Goal: Communication & Community: Share content

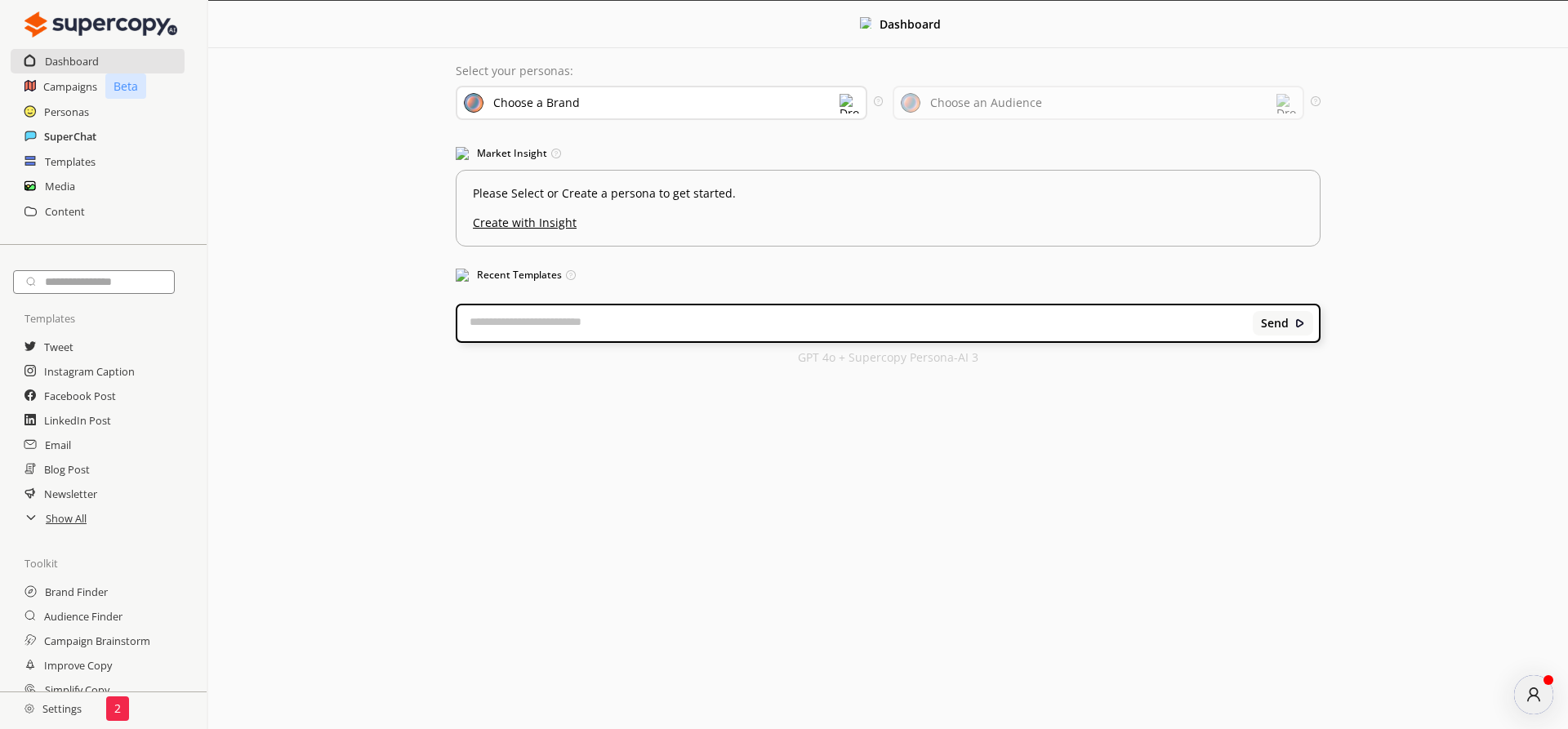
click at [72, 140] on h2 "SuperChat" at bounding box center [70, 136] width 52 height 24
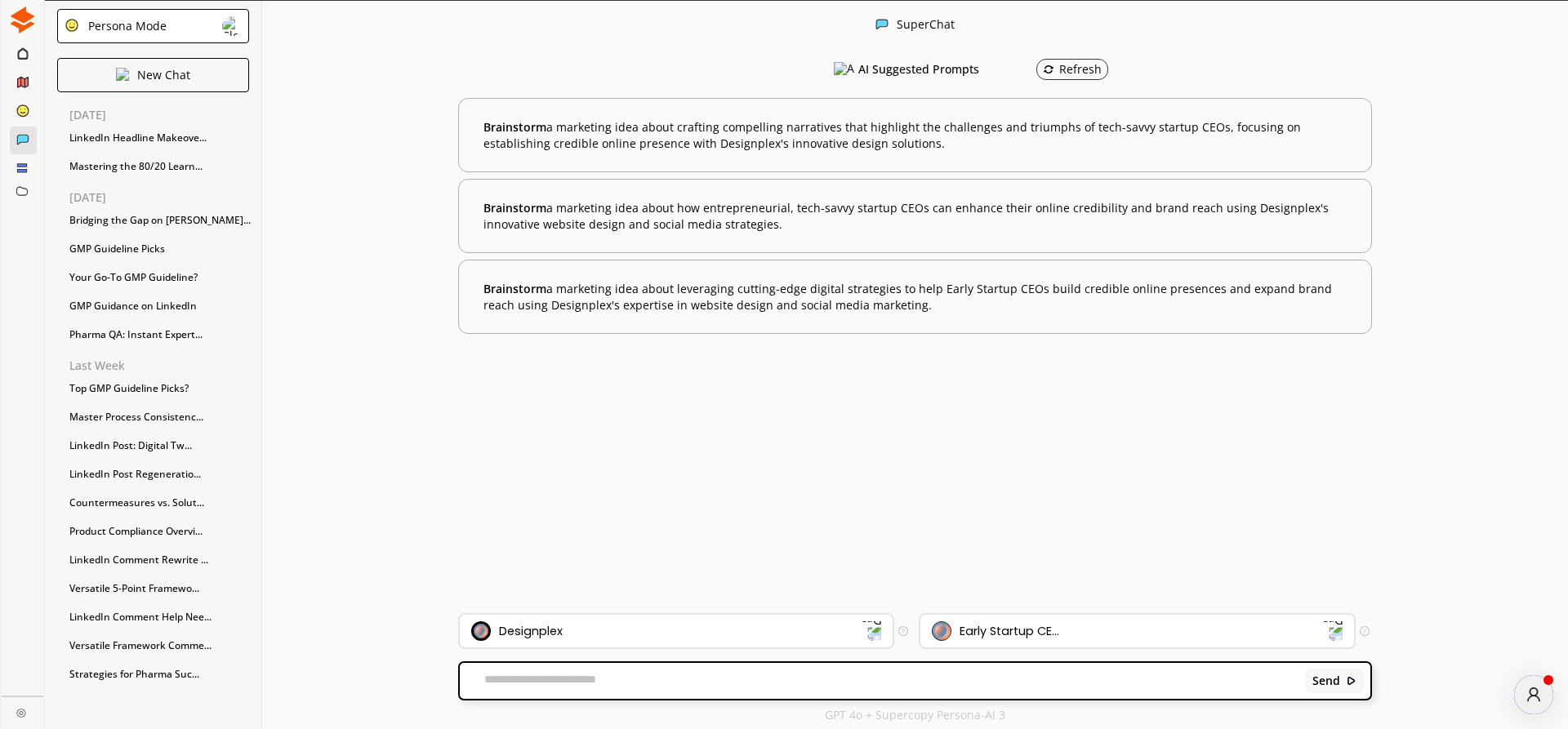
click at [179, 29] on div "Persona Mode" at bounding box center [153, 26] width 192 height 34
click at [172, 85] on p "FreeStyle Mode" at bounding box center [130, 91] width 84 height 13
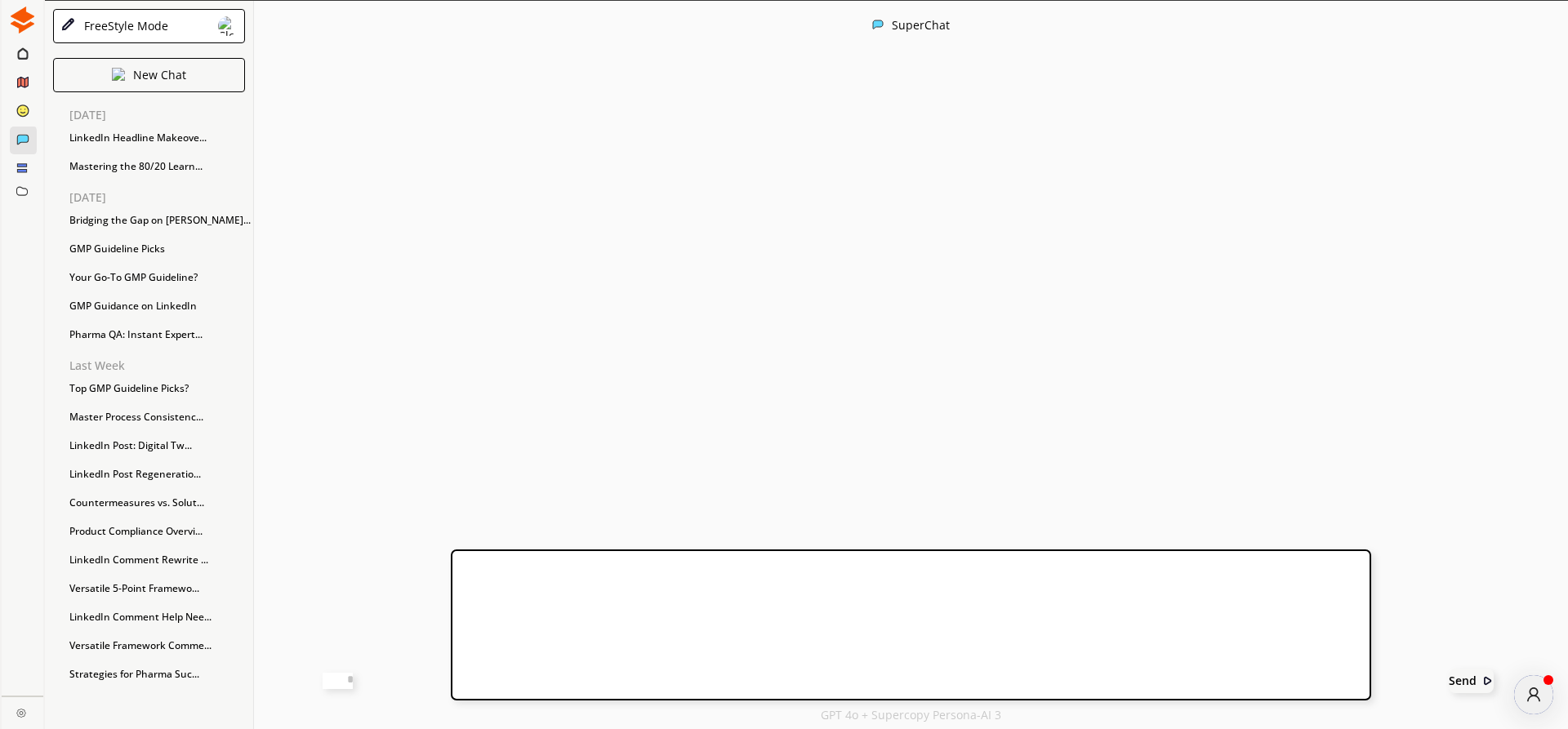
click at [353, 677] on textarea at bounding box center [337, 681] width 30 height 17
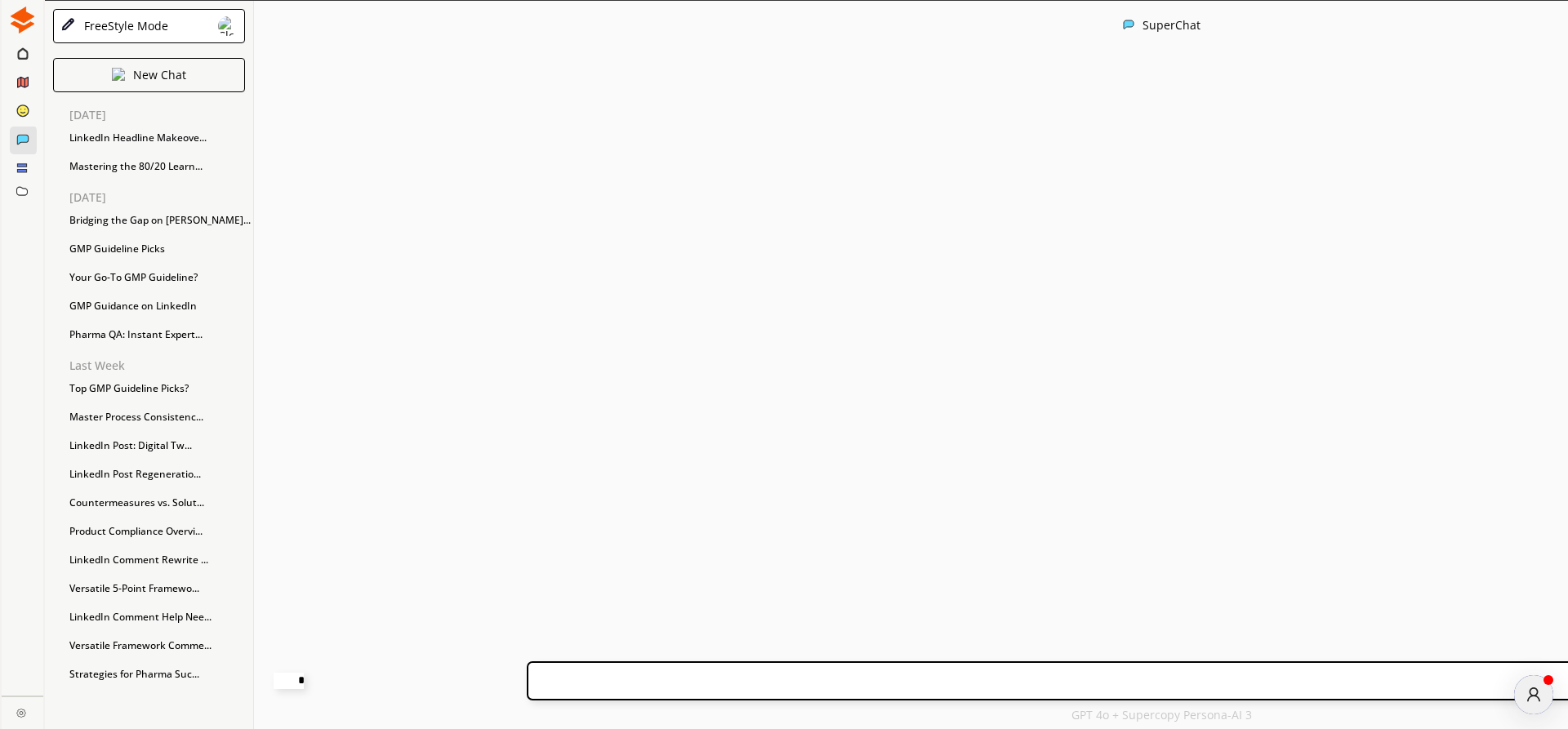
paste textarea "**********"
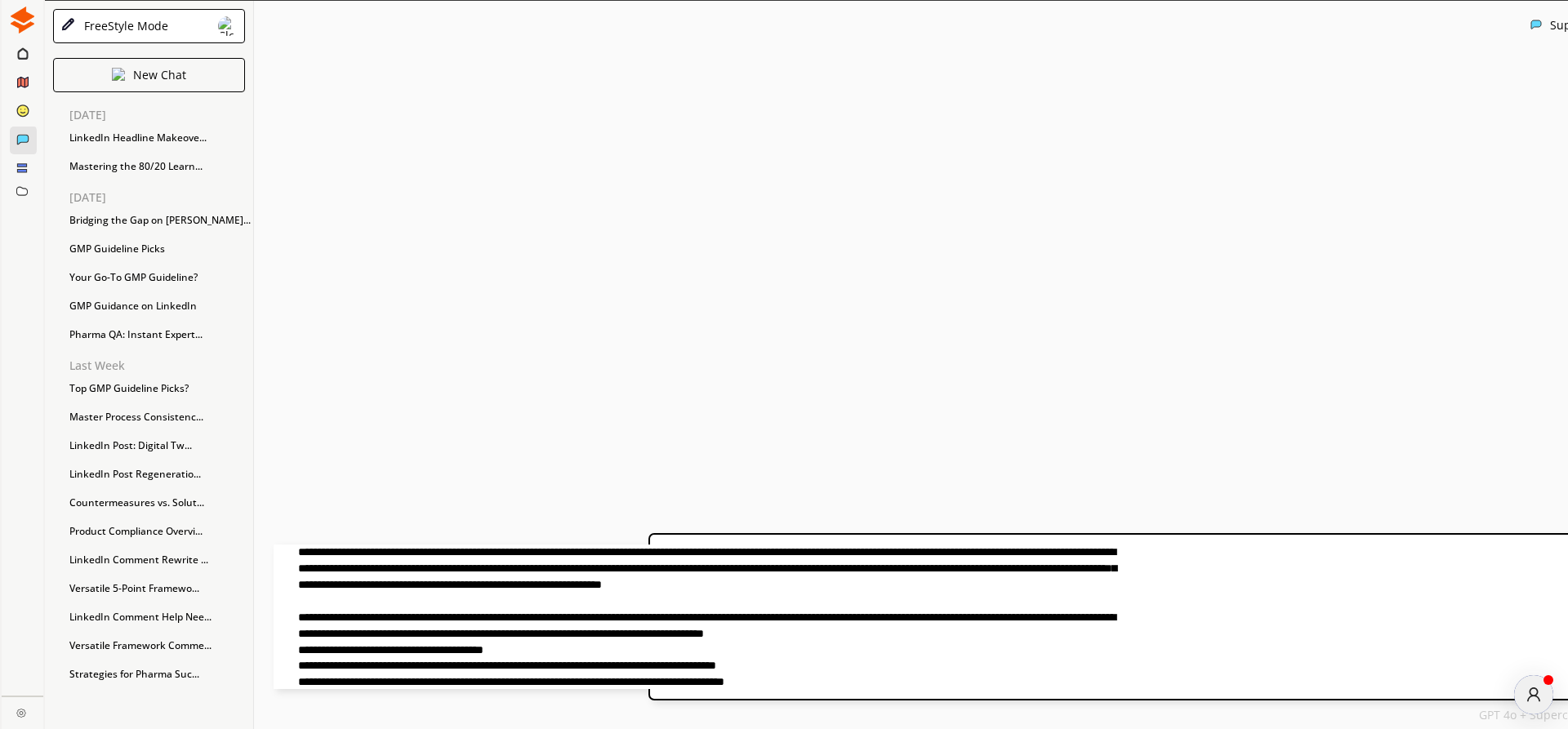
click at [908, 552] on textarea at bounding box center [696, 616] width 845 height 144
click at [913, 551] on textarea at bounding box center [696, 616] width 845 height 144
click at [907, 552] on textarea at bounding box center [696, 616] width 845 height 144
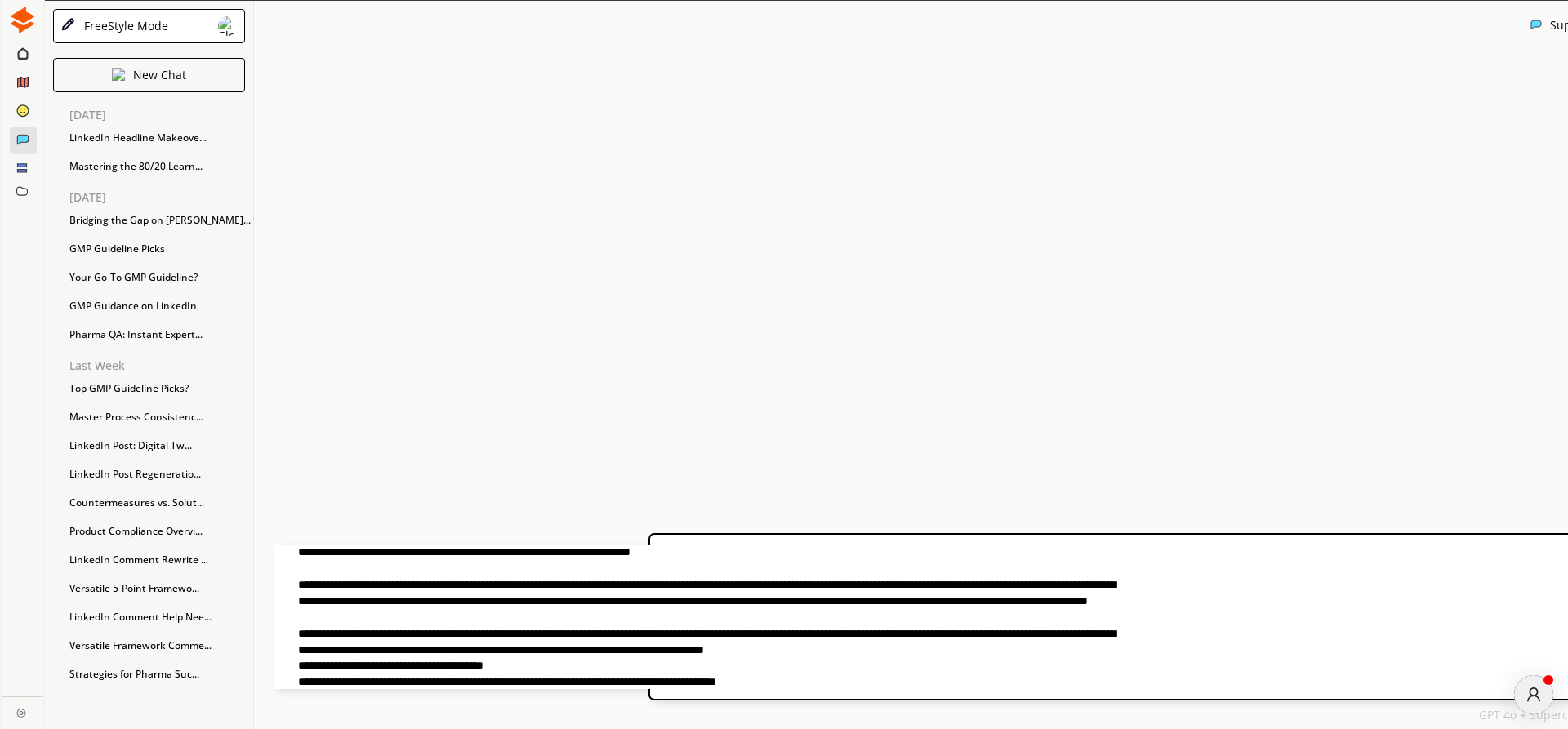
click at [481, 587] on textarea at bounding box center [696, 616] width 845 height 144
paste textarea "**********"
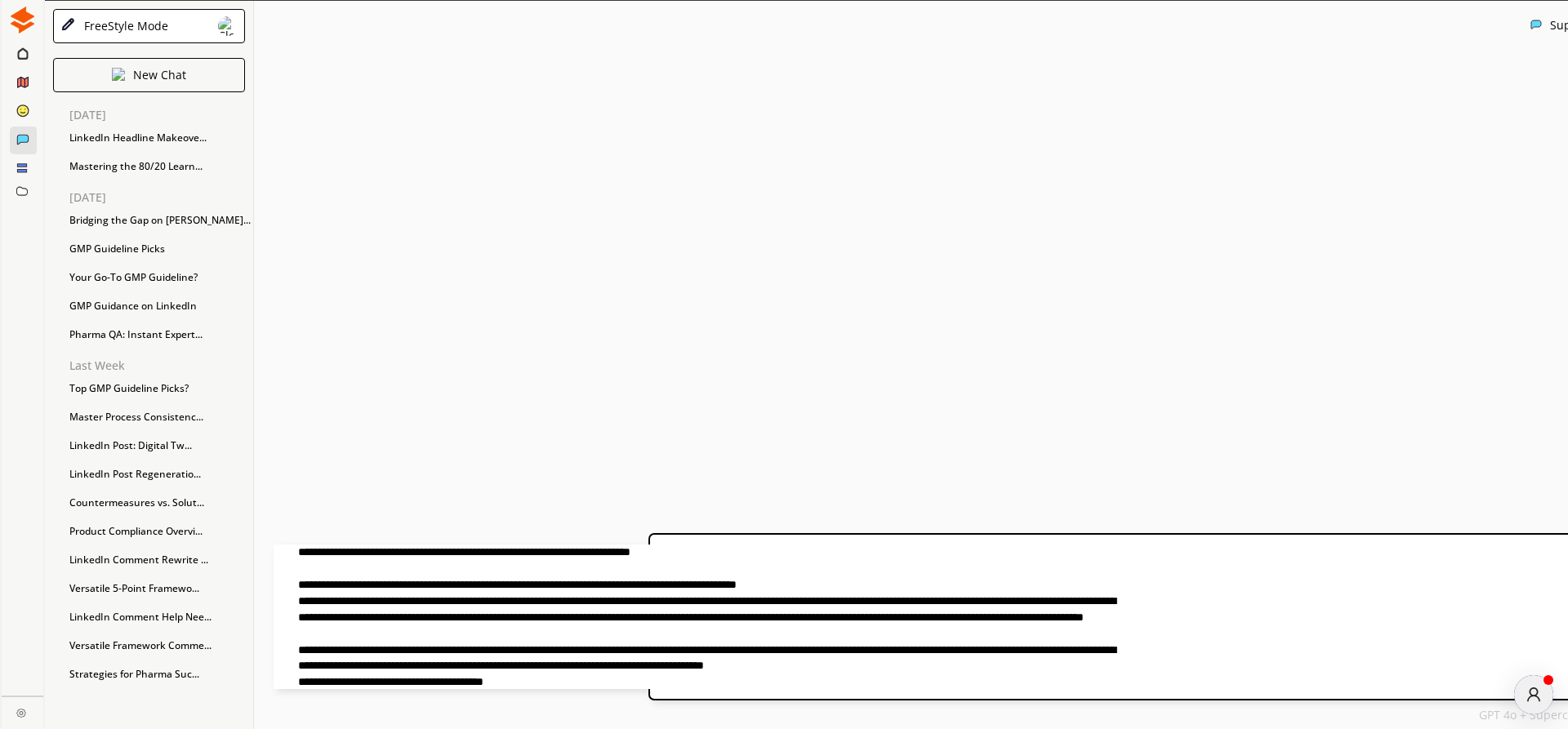
click at [902, 553] on textarea at bounding box center [696, 616] width 845 height 144
type textarea "**********"
drag, startPoint x: 1315, startPoint y: 676, endPoint x: 1356, endPoint y: 678, distance: 41.0
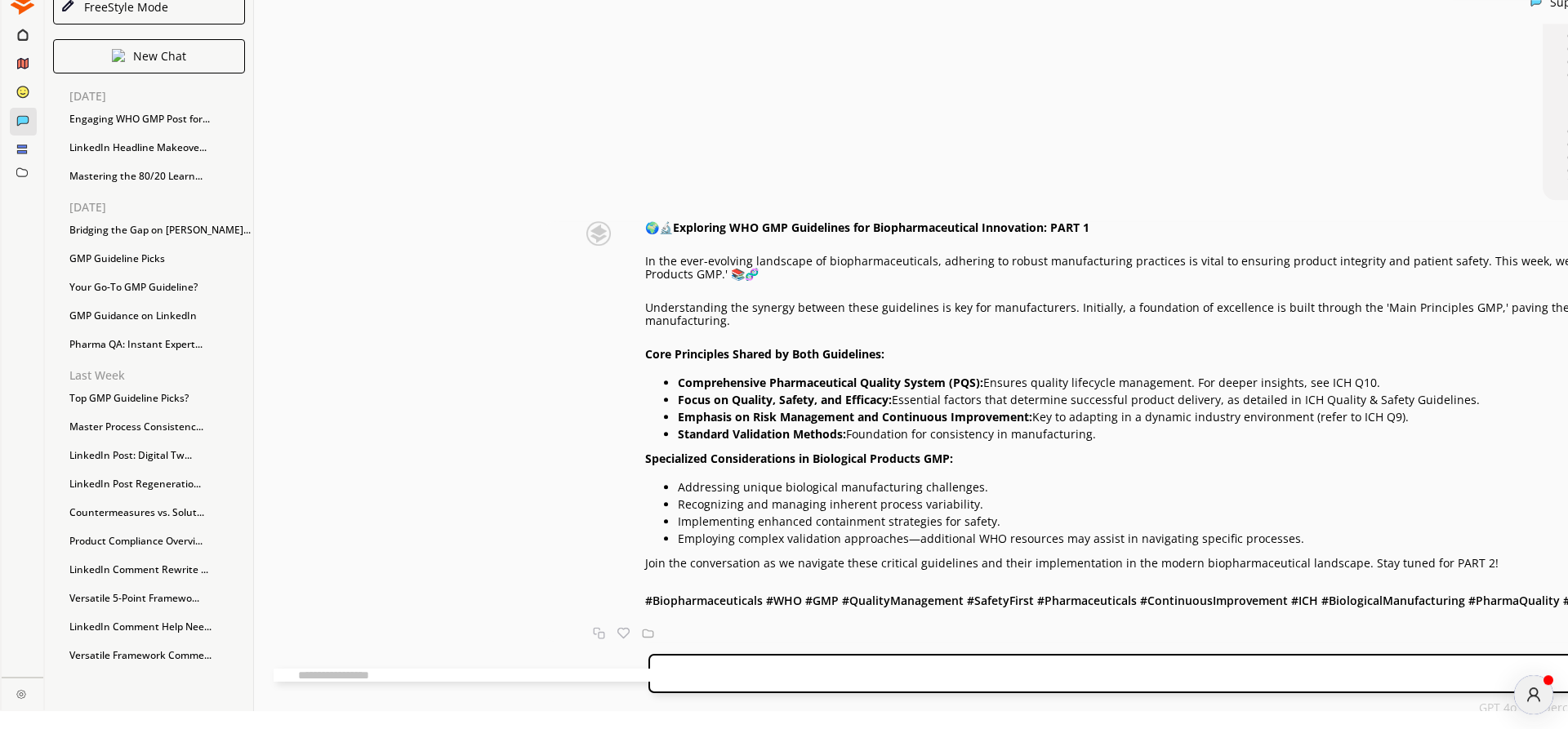
scroll to position [27, 0]
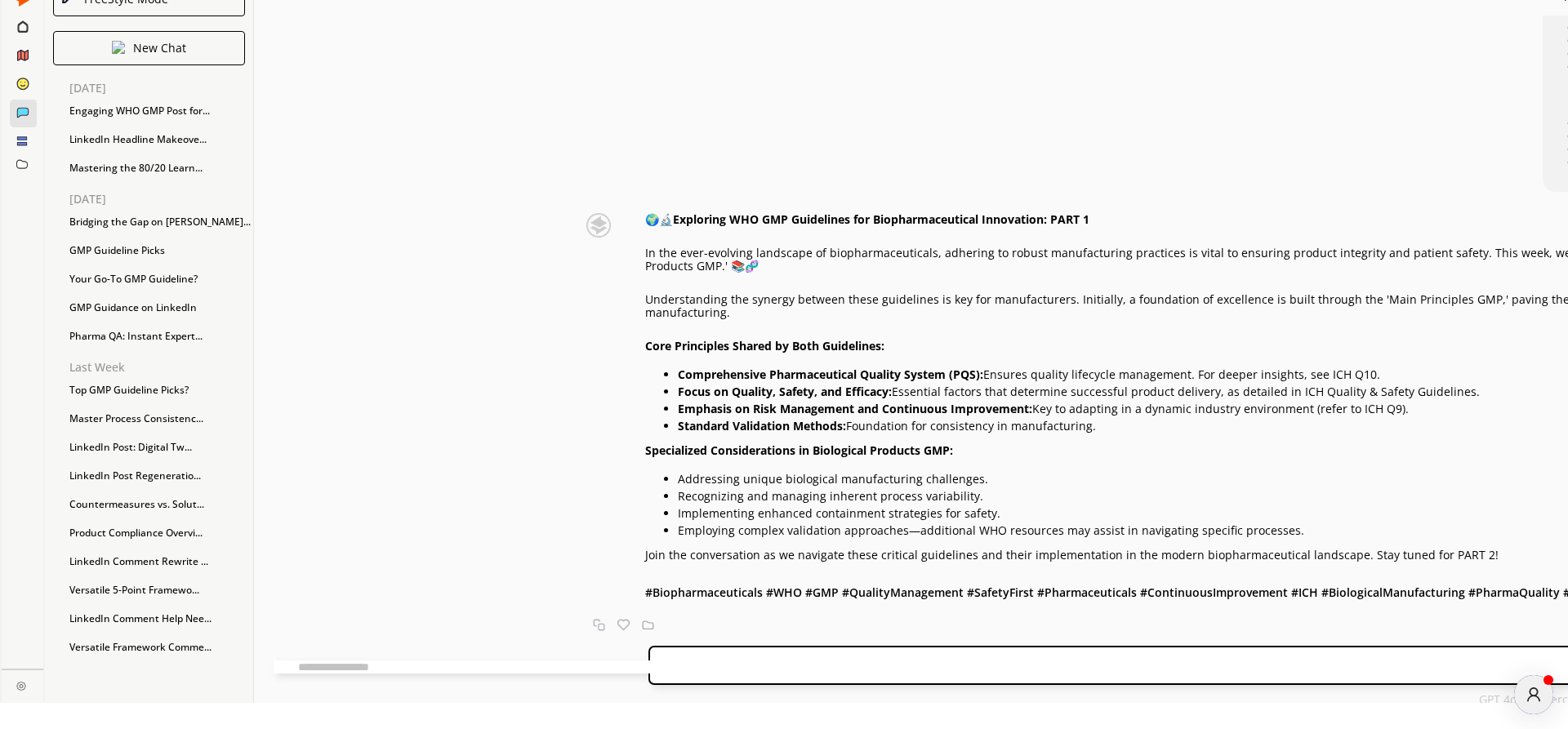
click at [648, 655] on div "Send" at bounding box center [1569, 665] width 1841 height 39
click at [498, 664] on textarea at bounding box center [696, 667] width 845 height 13
type textarea "**********"
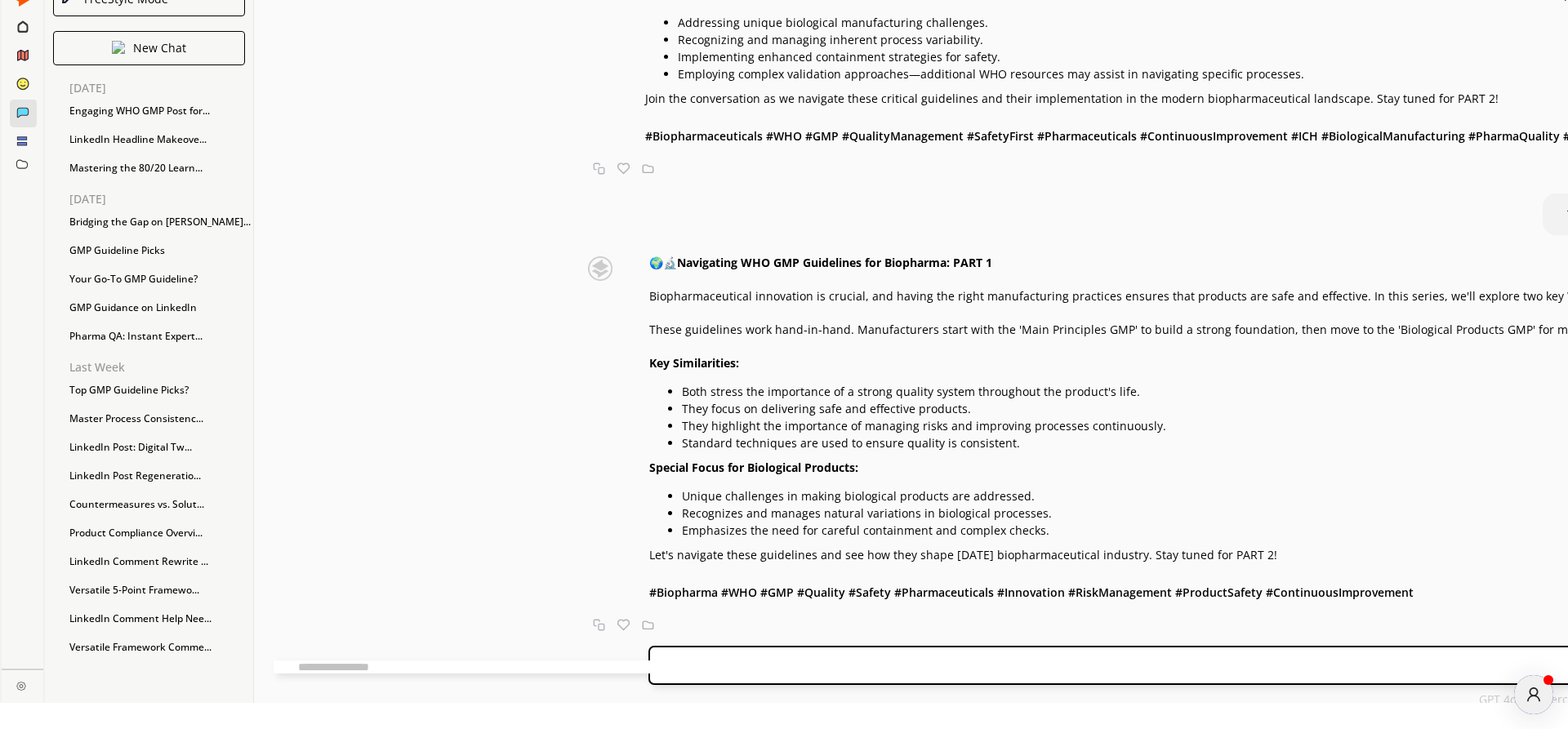
click at [825, 533] on p "Emphasizes the need for careful containment and complex checks." at bounding box center [1330, 531] width 1298 height 13
click at [559, 347] on div "🌍🔬 Navigating WHO GMP Guidelines for Biopharma: PART 1 Biopharmaceutical innova…" at bounding box center [1269, 429] width 1420 height 346
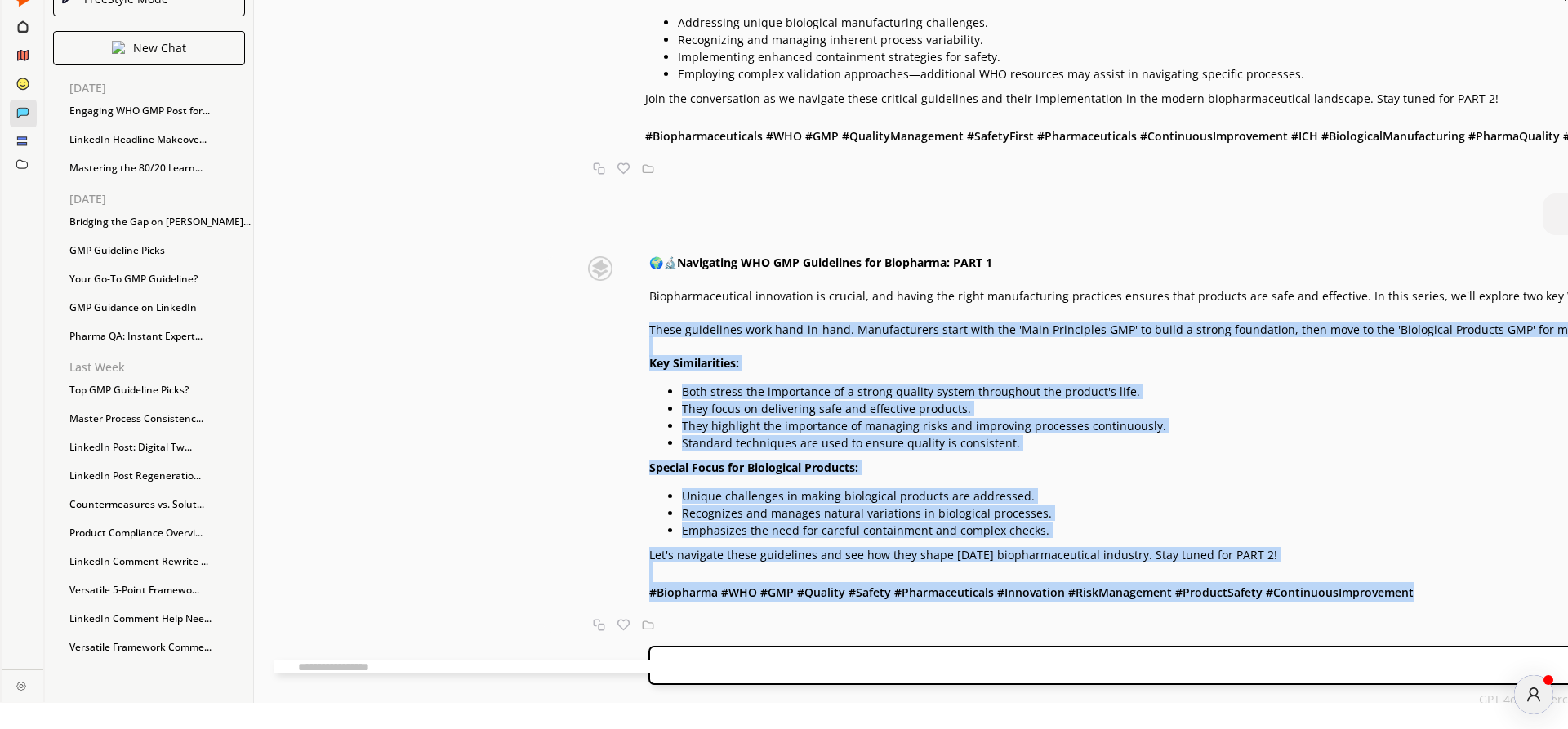
drag, startPoint x: 482, startPoint y: 346, endPoint x: 1262, endPoint y: 589, distance: 817.0
click at [1262, 589] on div "🌍🔬 Navigating WHO GMP Guidelines for Biopharma: PART 1 Biopharmaceutical innova…" at bounding box center [1315, 429] width 1330 height 346
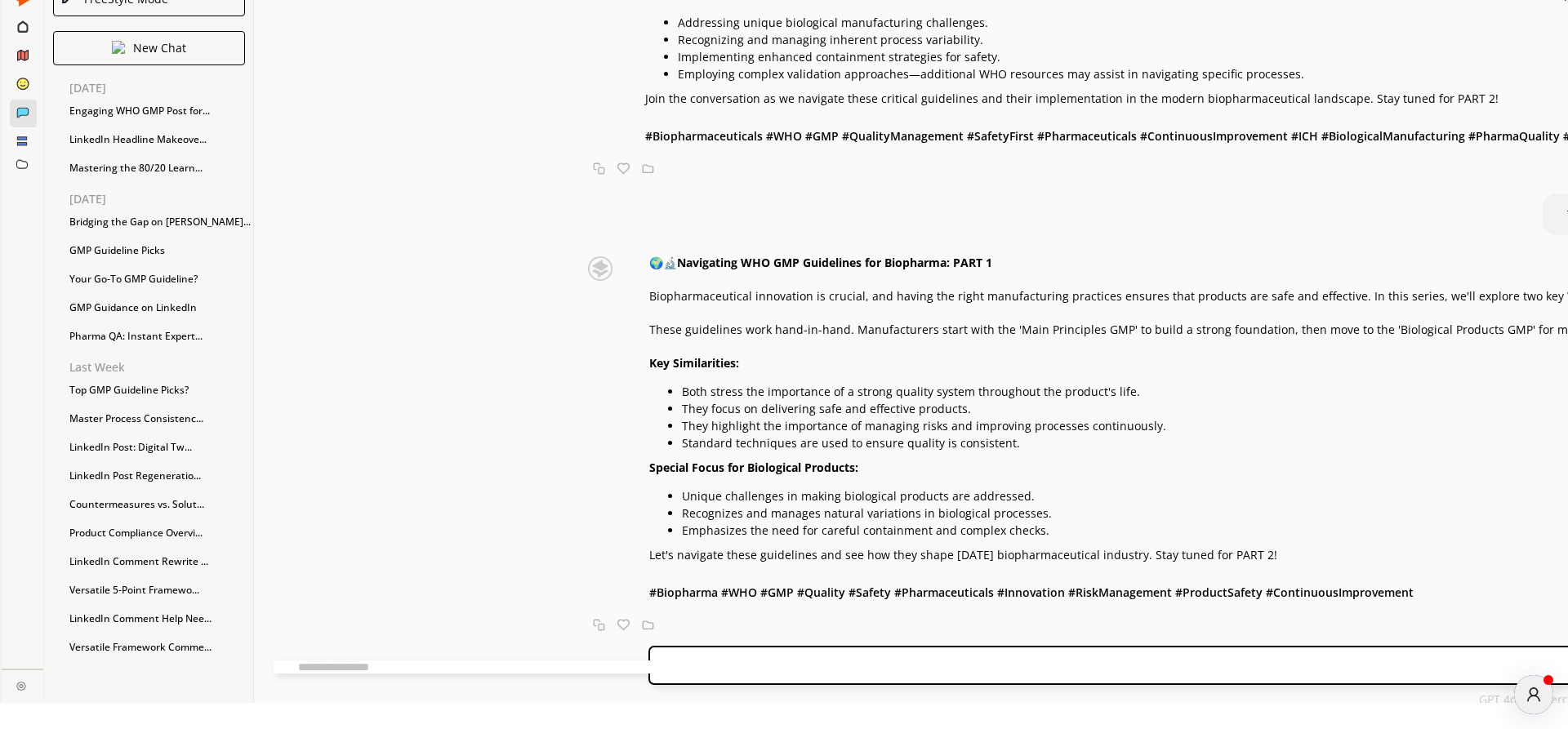
scroll to position [769, 0]
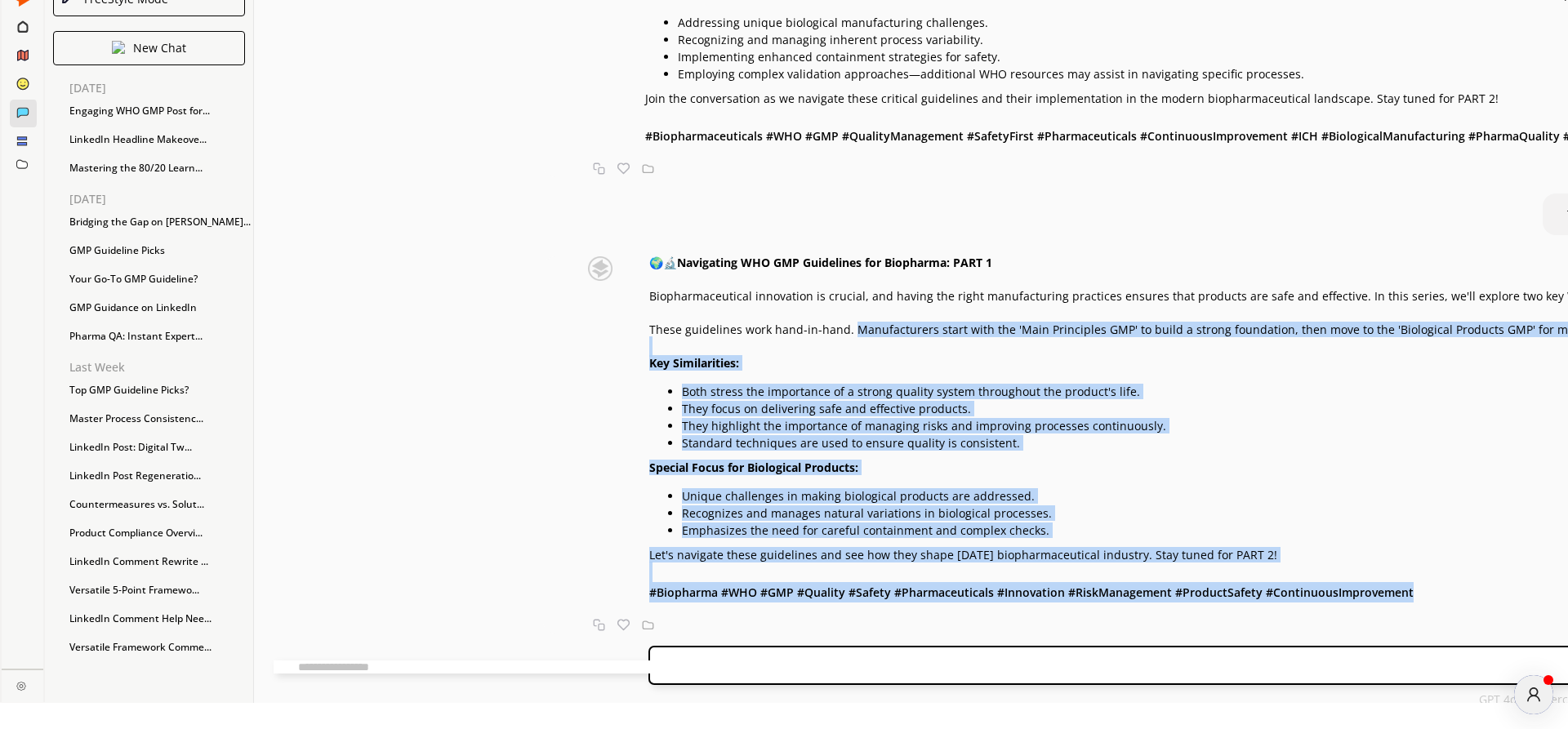
drag, startPoint x: 680, startPoint y: 346, endPoint x: 1270, endPoint y: 598, distance: 641.6
click at [1270, 598] on div "🌍🔬 Navigating WHO GMP Guidelines for Biopharma: PART 1 Biopharmaceutical innova…" at bounding box center [1315, 429] width 1330 height 346
copy div "Manufacturers start with the 'Main Principles GMP' to build a strong foundation…"
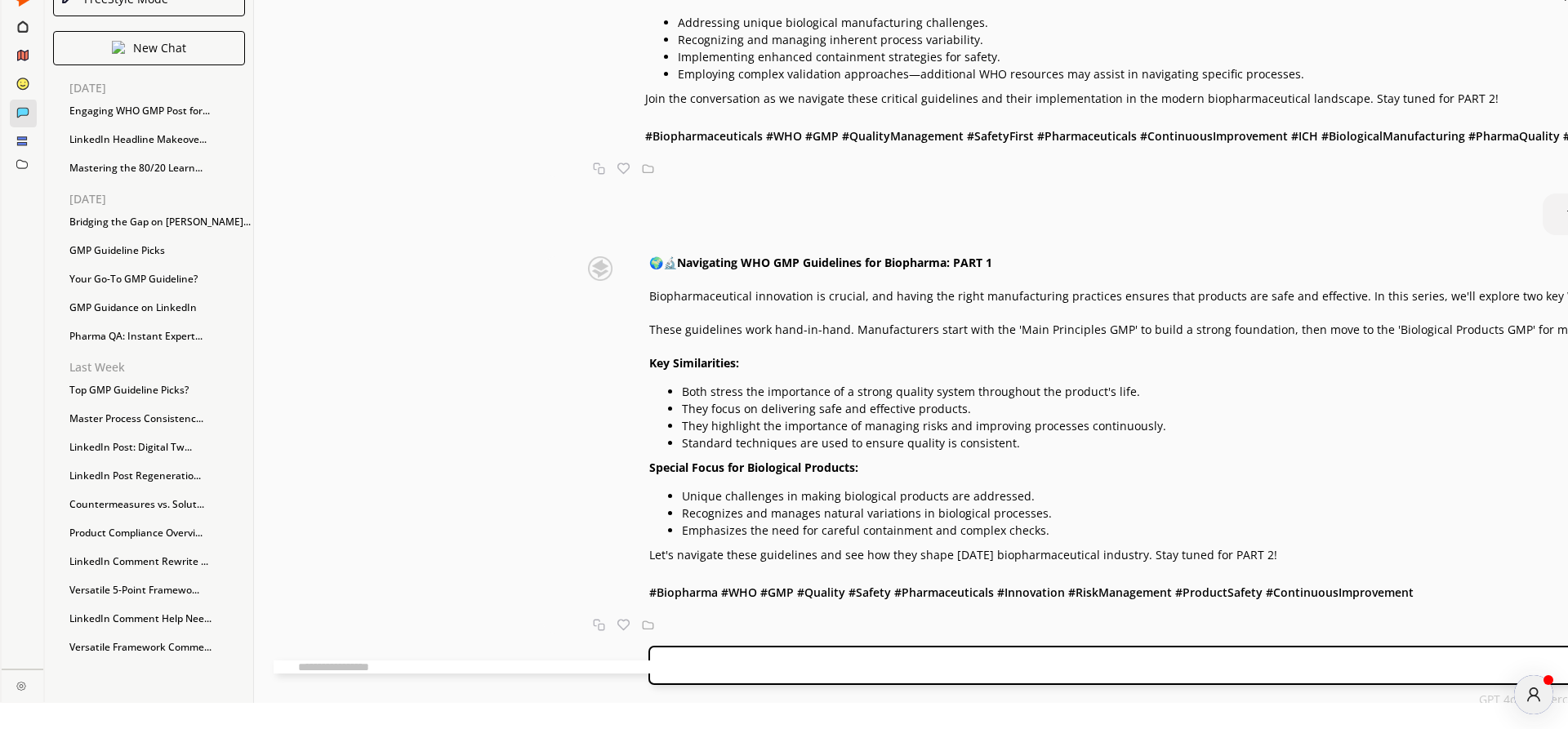
click at [666, 327] on div "🌍🔬 Navigating WHO GMP Guidelines for Biopharma: PART 1 Biopharmaceutical innova…" at bounding box center [1315, 429] width 1330 height 346
drag, startPoint x: 1101, startPoint y: 119, endPoint x: 1187, endPoint y: 131, distance: 86.8
copy b "#ICH #BiologicalManufacturing #PharmaQuality #Validation #RiskManagement"
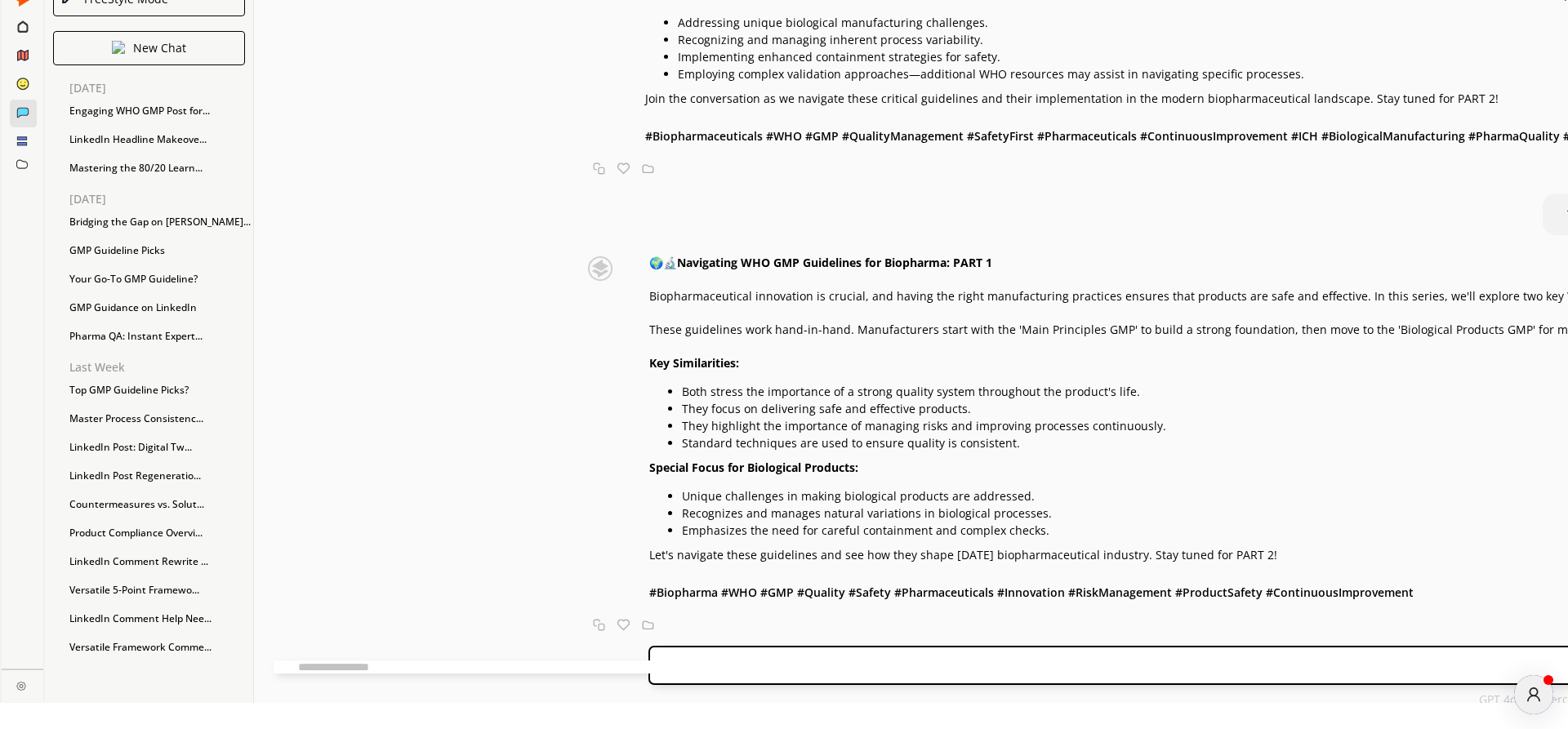
click at [625, 220] on div "Generate an engaging LinkedIn post on the topic and content given in quotes " "…" at bounding box center [1569, 324] width 2630 height 617
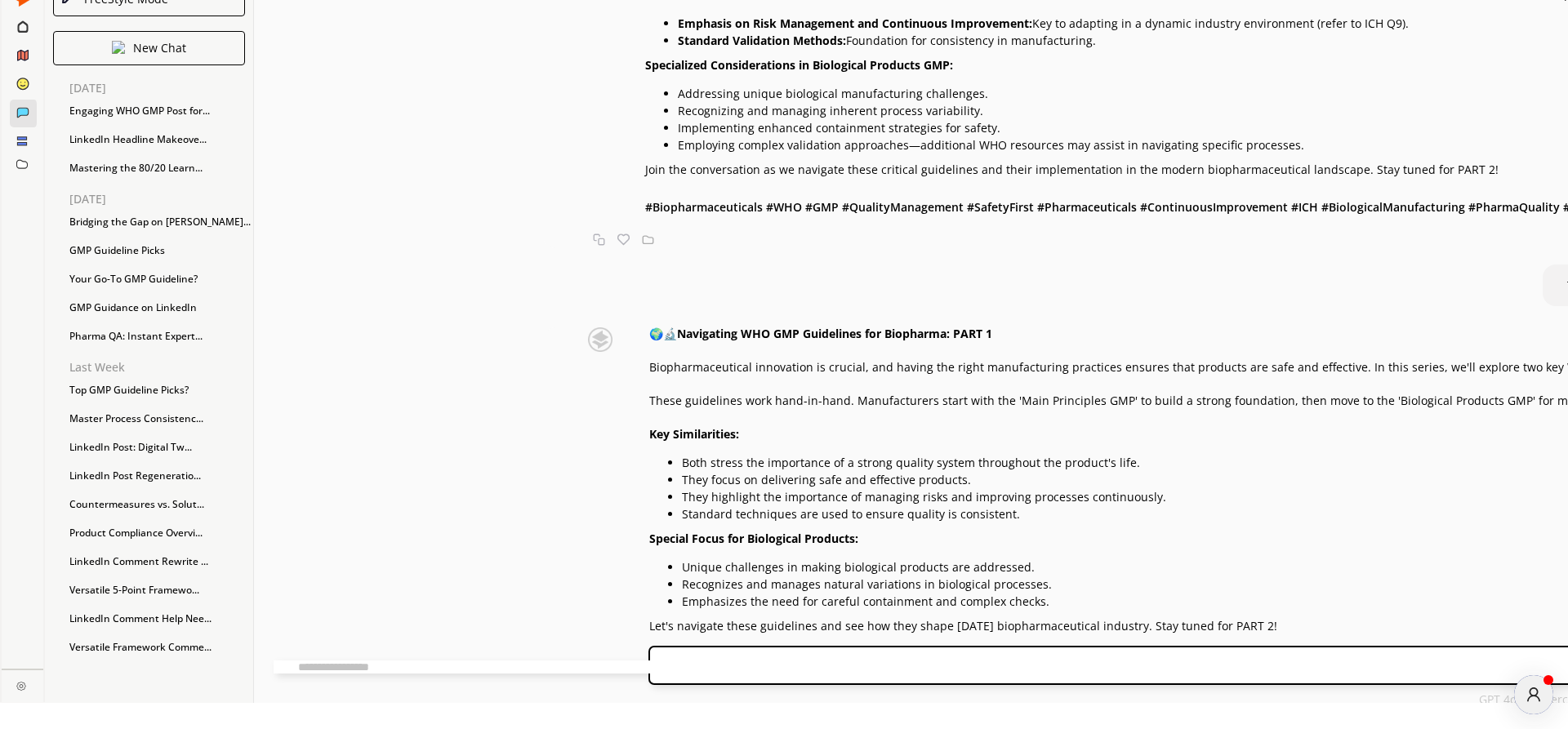
scroll to position [397, 0]
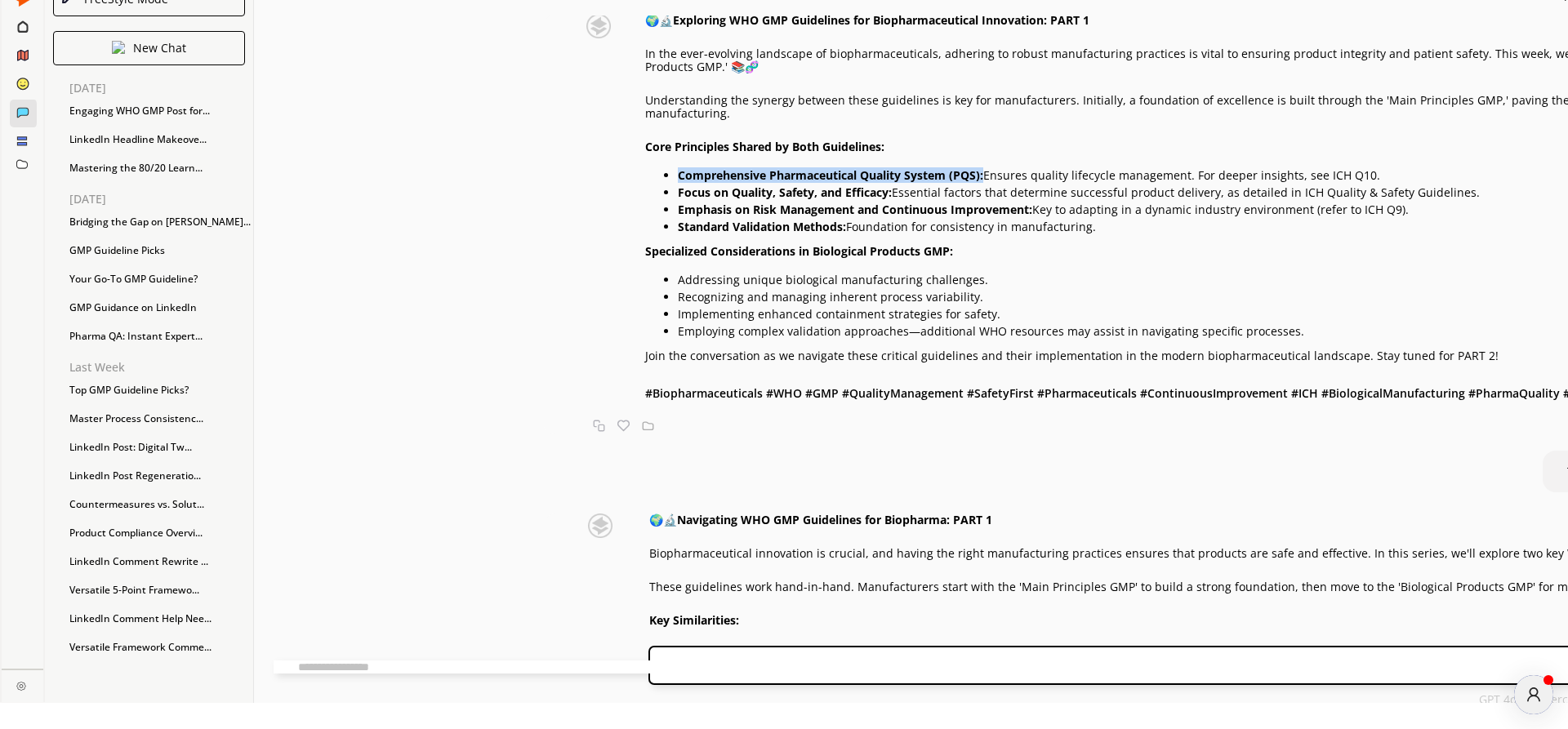
drag, startPoint x: 497, startPoint y: 304, endPoint x: 803, endPoint y: 304, distance: 306.0
click at [803, 182] on p "Comprehensive Pharmaceutical Quality System (PQS): Ensures quality lifecycle ma…" at bounding box center [1583, 175] width 1812 height 13
copy strong "Comprehensive Pharmaceutical Quality System (PQS):"
click at [677, 217] on strong "Emphasis on Risk Management and Continuous Improvement:" at bounding box center [854, 209] width 354 height 16
drag, startPoint x: 496, startPoint y: 316, endPoint x: 710, endPoint y: 312, distance: 214.0
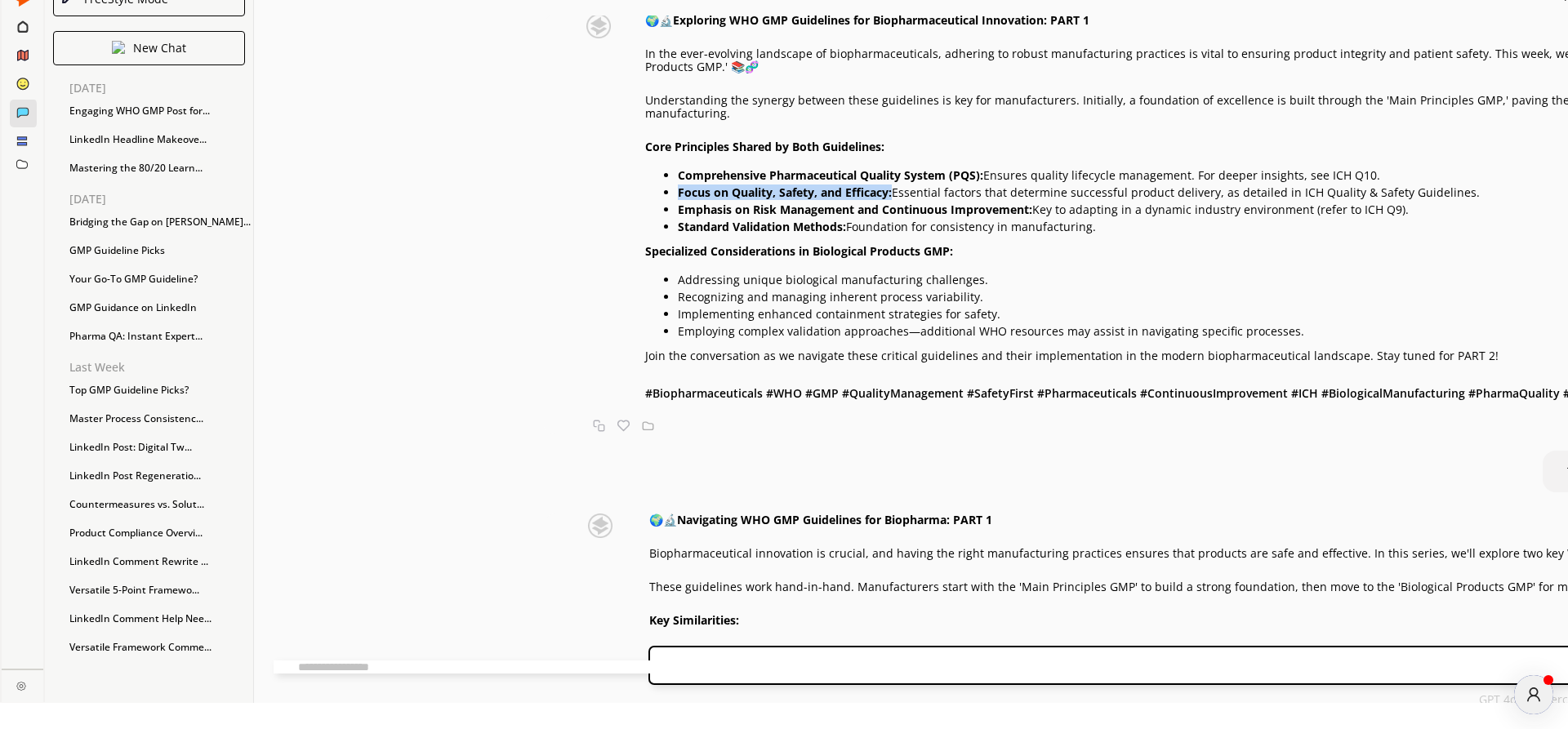
click at [710, 200] on strong "Focus on Quality, Safety, and Efficacy:" at bounding box center [784, 192] width 214 height 16
copy strong "Focus on Quality, Safety, and Efficacy:"
drag, startPoint x: 511, startPoint y: 348, endPoint x: 508, endPoint y: 331, distance: 17.3
click at [677, 235] on strong "Standard Validation Methods:" at bounding box center [761, 226] width 169 height 16
drag, startPoint x: 498, startPoint y: 326, endPoint x: 850, endPoint y: 332, distance: 352.1
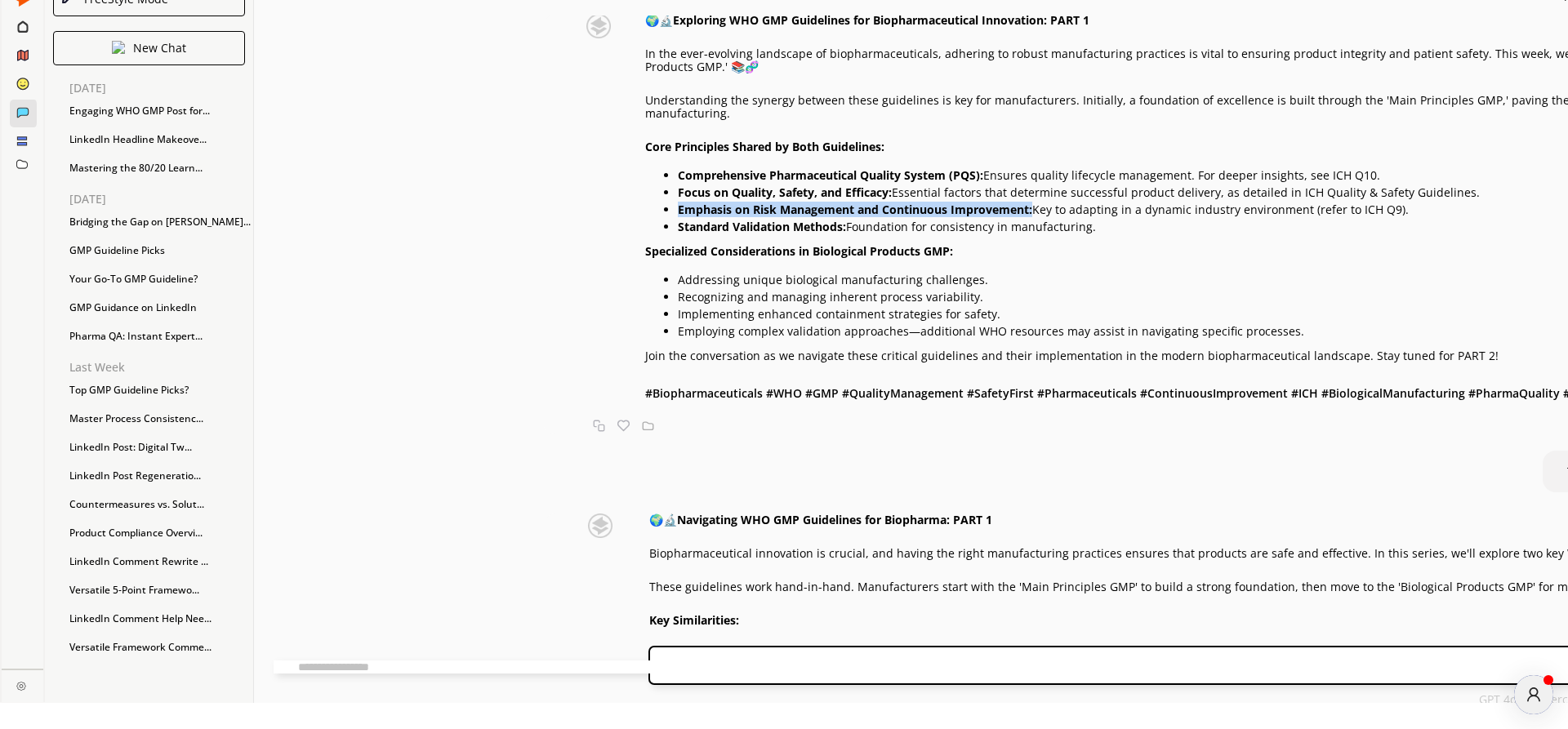
click at [850, 216] on p "Emphasis on Risk Management and Continuous Improvement: Key to adapting in a dy…" at bounding box center [1583, 209] width 1812 height 13
copy strong "Emphasis on Risk Management and Continuous Improvement:"
click at [677, 235] on strong "Standard Validation Methods:" at bounding box center [761, 226] width 169 height 16
drag, startPoint x: 496, startPoint y: 340, endPoint x: 664, endPoint y: 342, distance: 168.0
click at [677, 235] on strong "Standard Validation Methods:" at bounding box center [761, 226] width 169 height 16
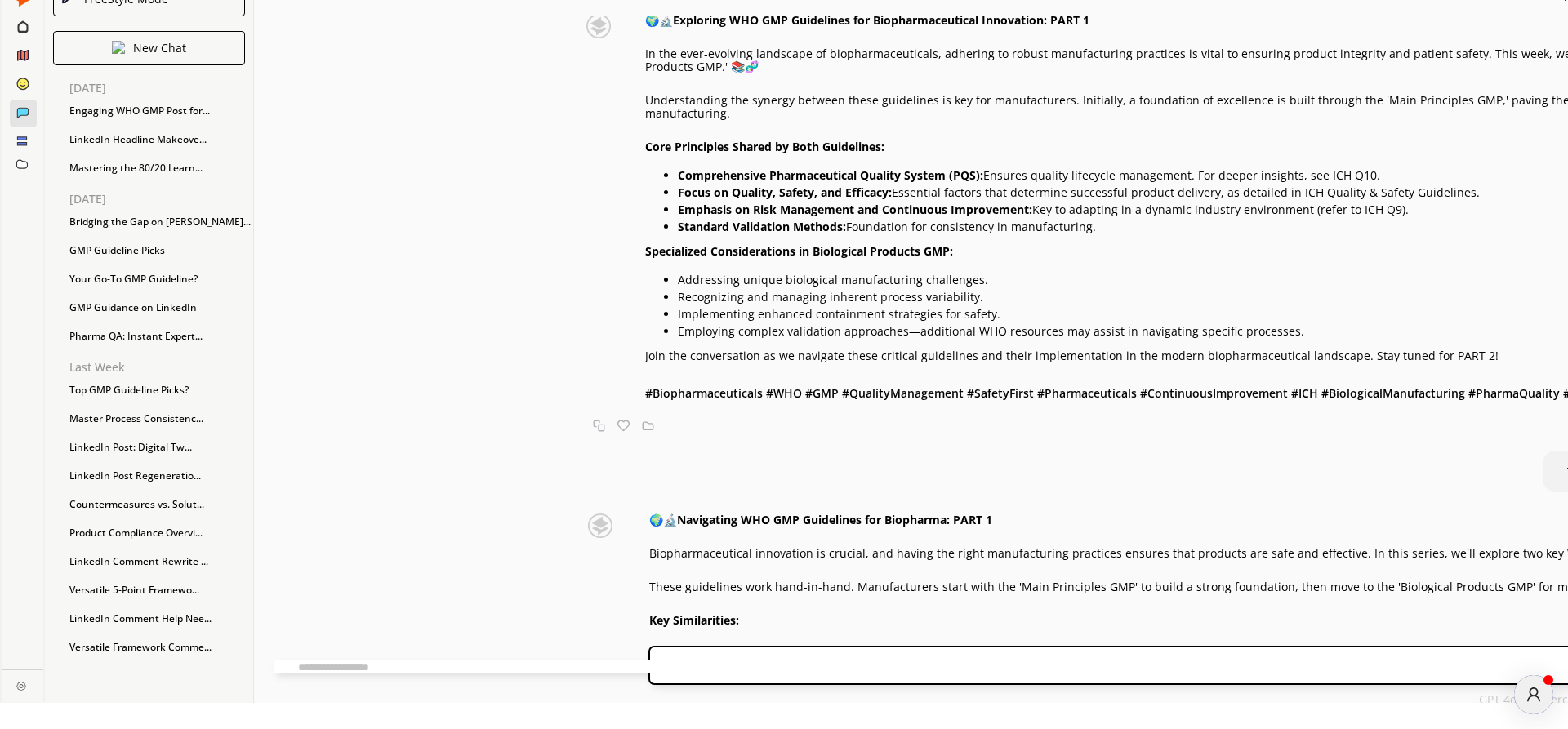
click at [559, 282] on div "🌍🔬 Exploring WHO GMP Guidelines for Biopharmaceutical Innovation: PART 1 In the…" at bounding box center [1524, 209] width 1930 height 389
drag, startPoint x: 462, startPoint y: 276, endPoint x: 706, endPoint y: 272, distance: 244.0
click at [706, 272] on div "🌍🔬 Exploring WHO GMP Guidelines for Biopharmaceutical Innovation: PART 1 In the…" at bounding box center [1524, 209] width 1930 height 389
copy strong "Core Principles Shared by Both Guidelines:"
click at [645, 259] on strong "Specialized Considerations in Biological Products GMP:" at bounding box center [798, 250] width 307 height 16
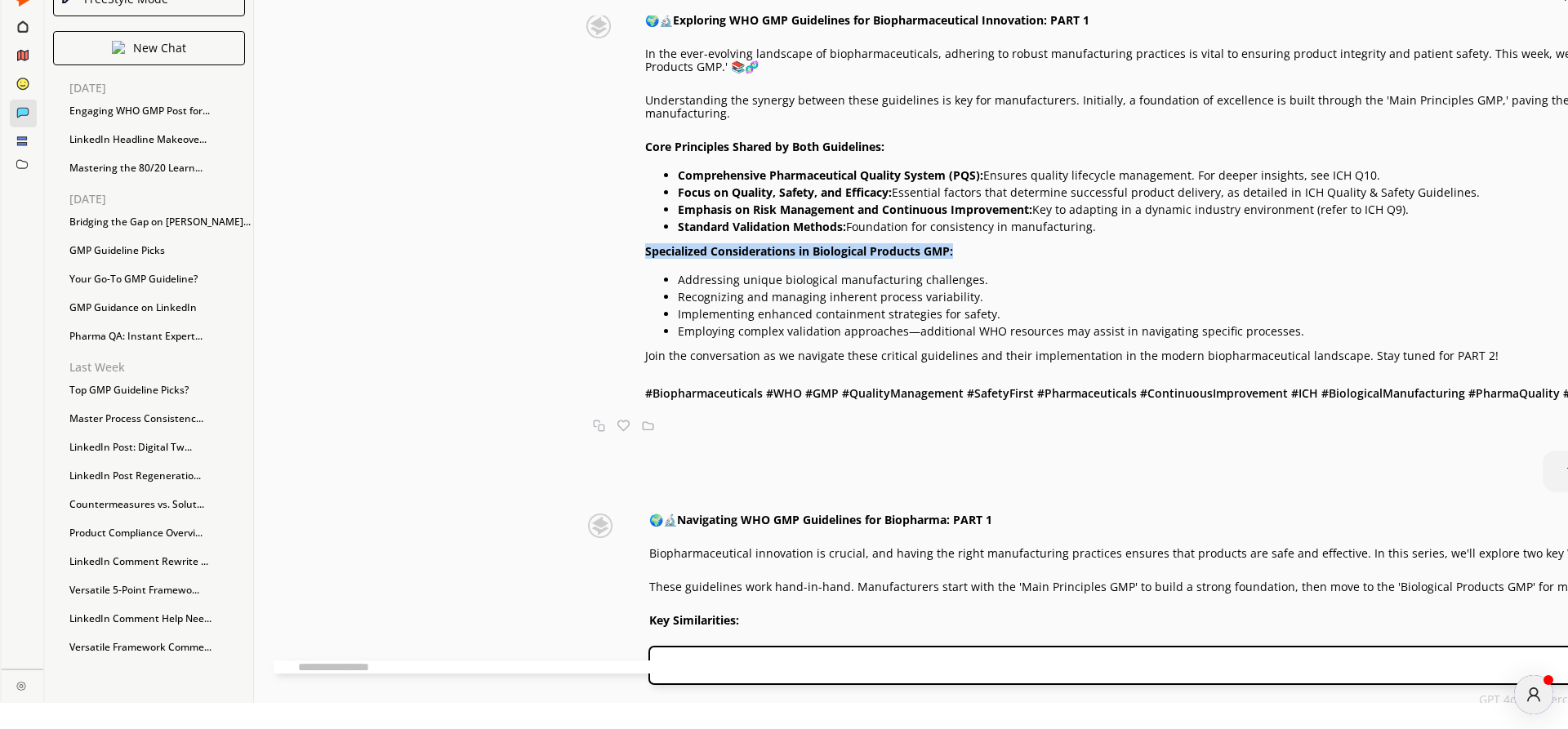
drag, startPoint x: 464, startPoint y: 363, endPoint x: 773, endPoint y: 362, distance: 309.0
click at [773, 258] on p "Specialized Considerations in Biological Products GMP:" at bounding box center [1567, 251] width 1845 height 13
copy strong "Specialized Considerations in Biological Products GMP:"
click at [677, 287] on p "Addressing unique biological manufacturing challenges." at bounding box center [1583, 280] width 1812 height 13
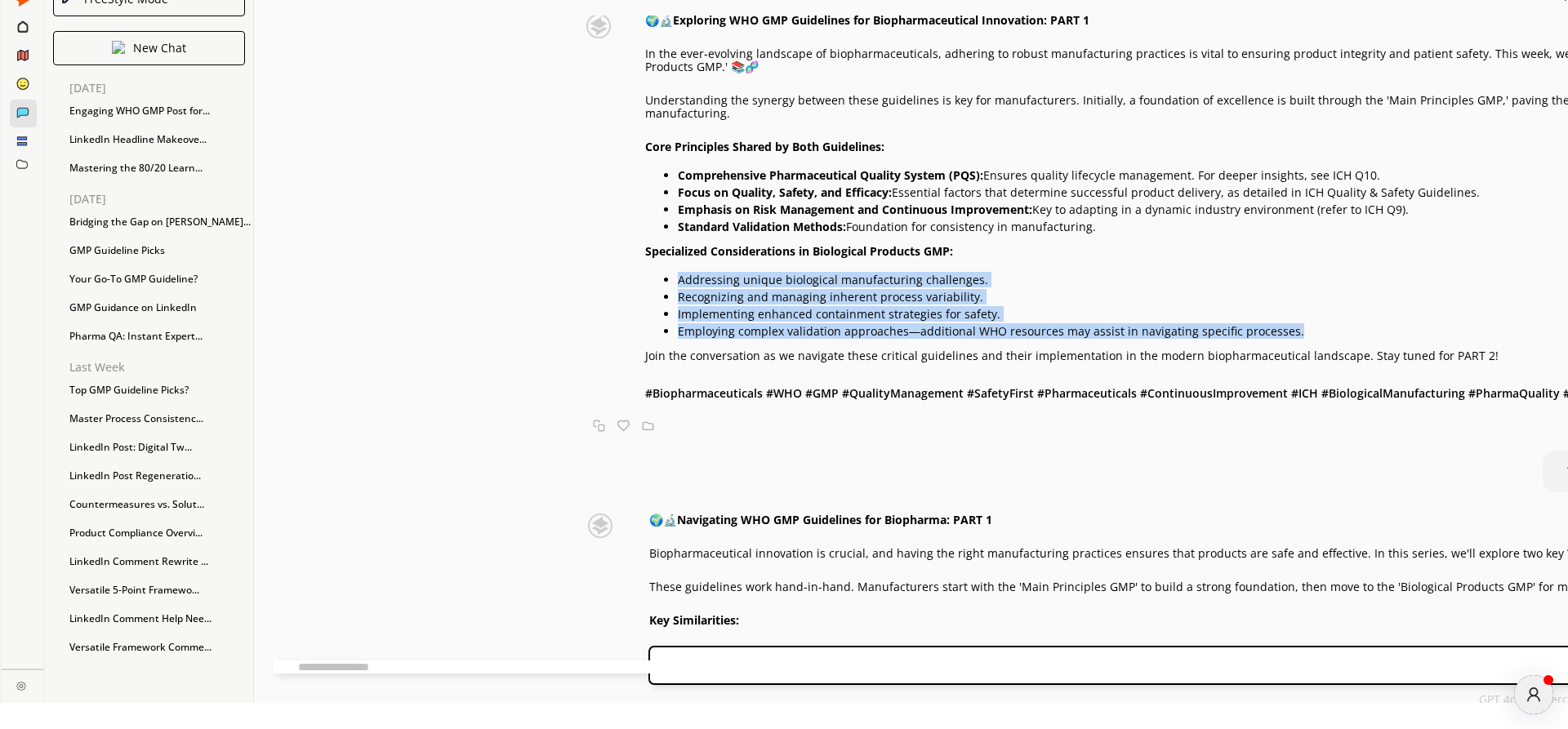
drag, startPoint x: 496, startPoint y: 388, endPoint x: 1113, endPoint y: 431, distance: 618.5
click at [1113, 338] on ul "Addressing unique biological manufacturing challenges. Recognizing and managing…" at bounding box center [1567, 304] width 1845 height 69
copy ul "Addressing unique biological manufacturing challenges. Recognizing and managing…"
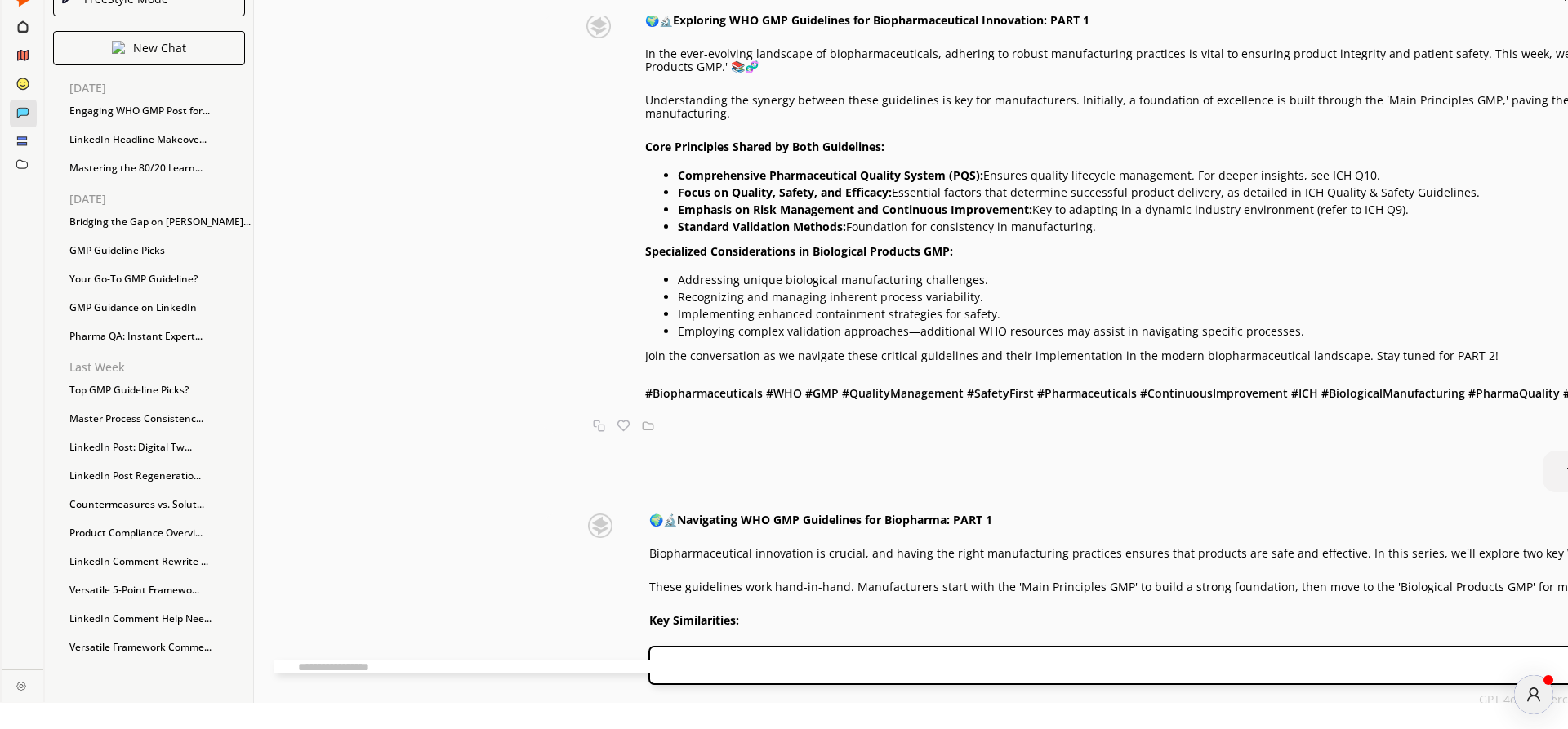
click at [743, 362] on p "Join the conversation as we navigate these critical guidelines and their implem…" at bounding box center [1567, 356] width 1845 height 13
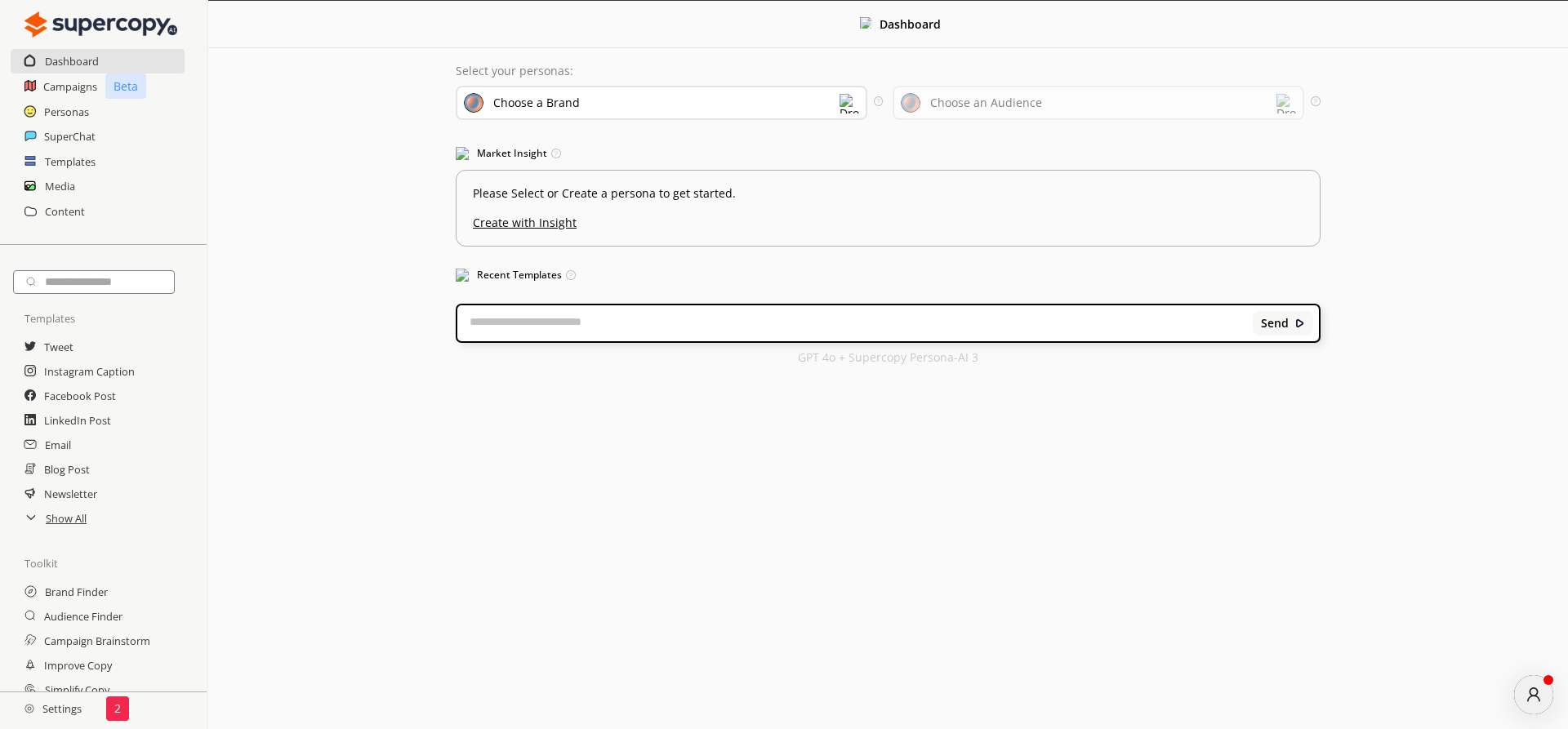
scroll to position [0, 0]
click at [64, 131] on h2 "SuperChat" at bounding box center [70, 136] width 52 height 24
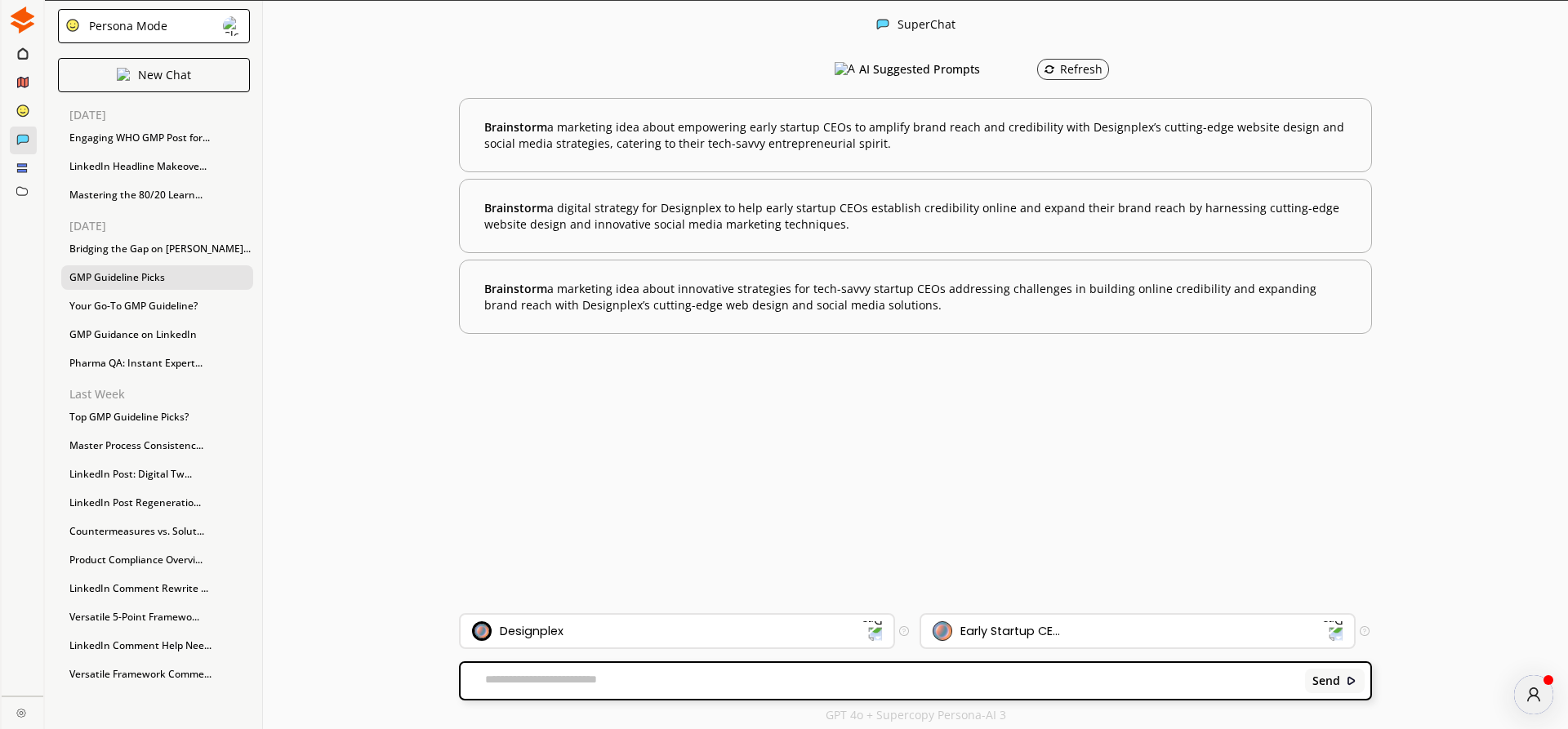
click at [109, 272] on div "GMP Guideline Picks" at bounding box center [157, 277] width 192 height 24
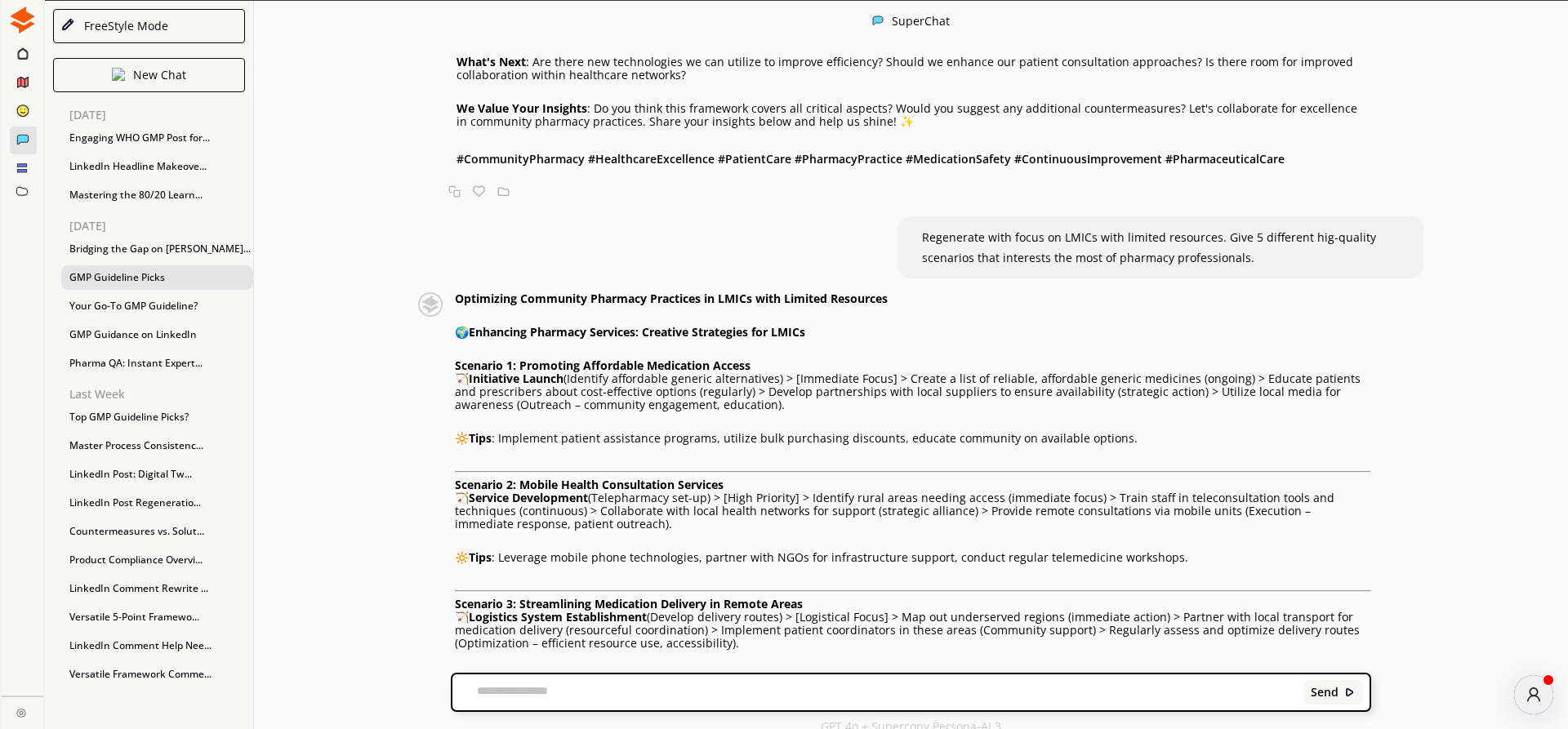
scroll to position [1303, 0]
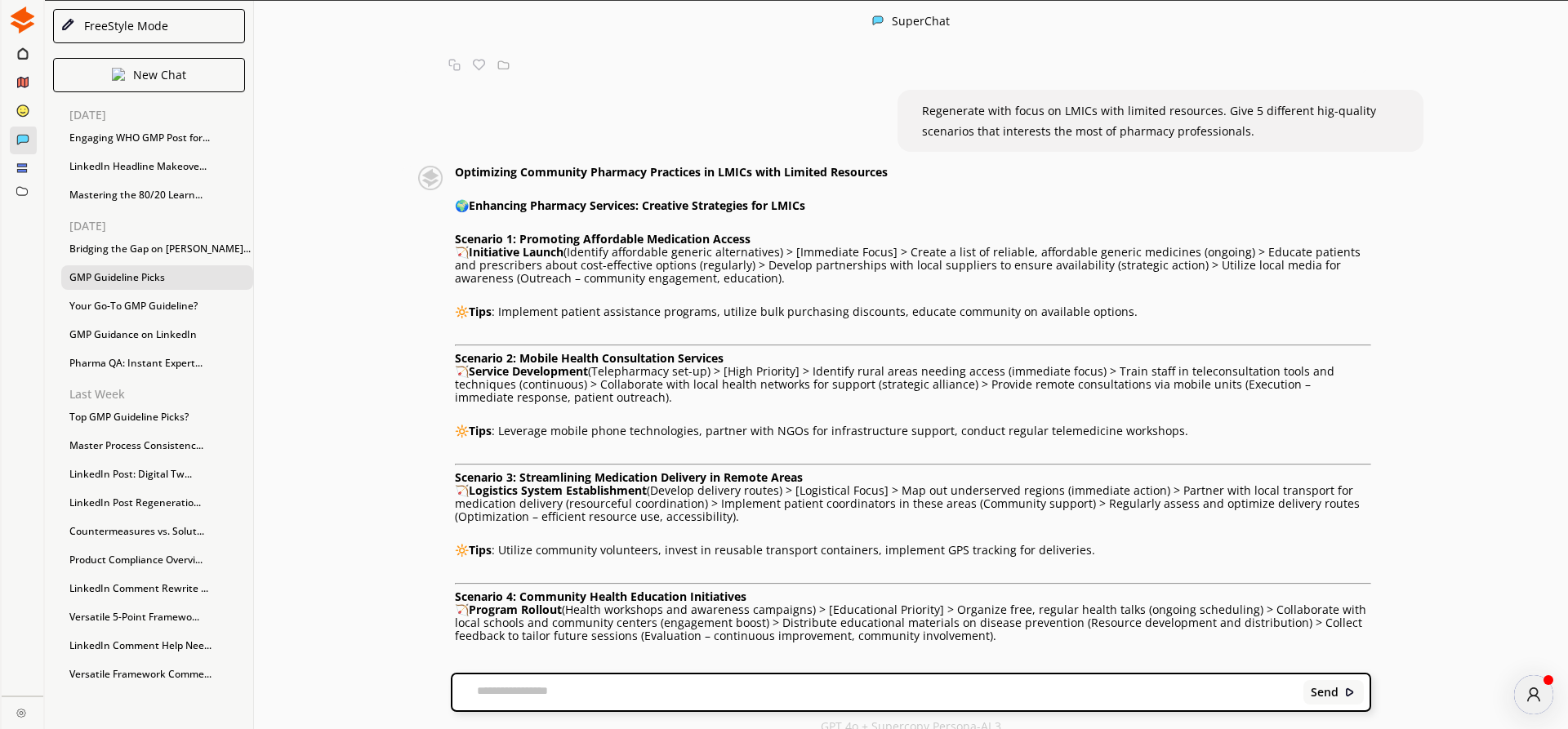
click at [475, 200] on strong "Enhancing Pharmacy Services: Creative Strategies for LMICs" at bounding box center [636, 205] width 336 height 16
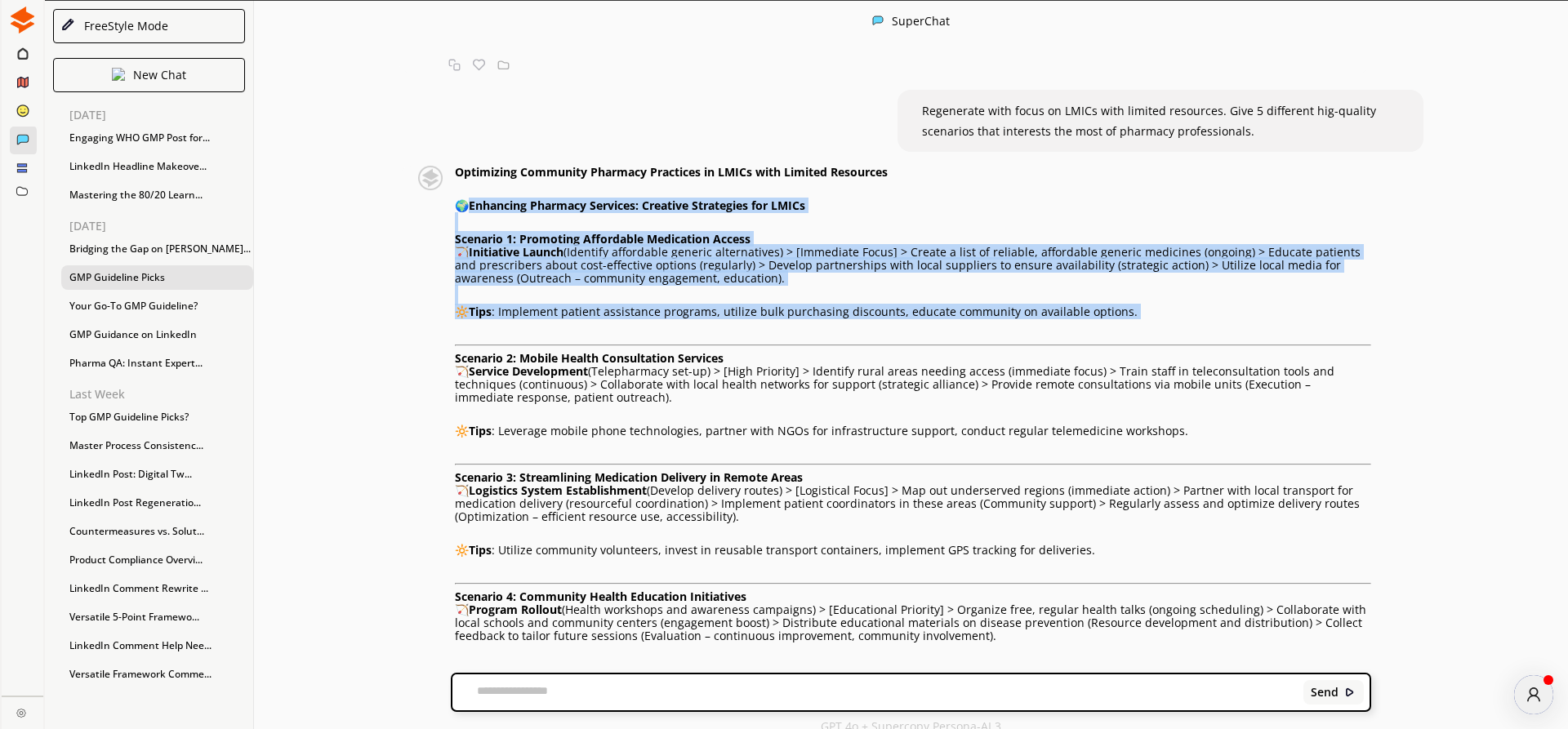
drag, startPoint x: 475, startPoint y: 200, endPoint x: 1136, endPoint y: 319, distance: 671.6
click at [1136, 319] on div "Optimizing Community Pharmacy Practices in LMICs with Limited Resources 🌍 Enhan…" at bounding box center [912, 524] width 916 height 717
copy div "Enhancing Pharmacy Services: Creative Strategies for LMICs Scenario 1: Promotin…"
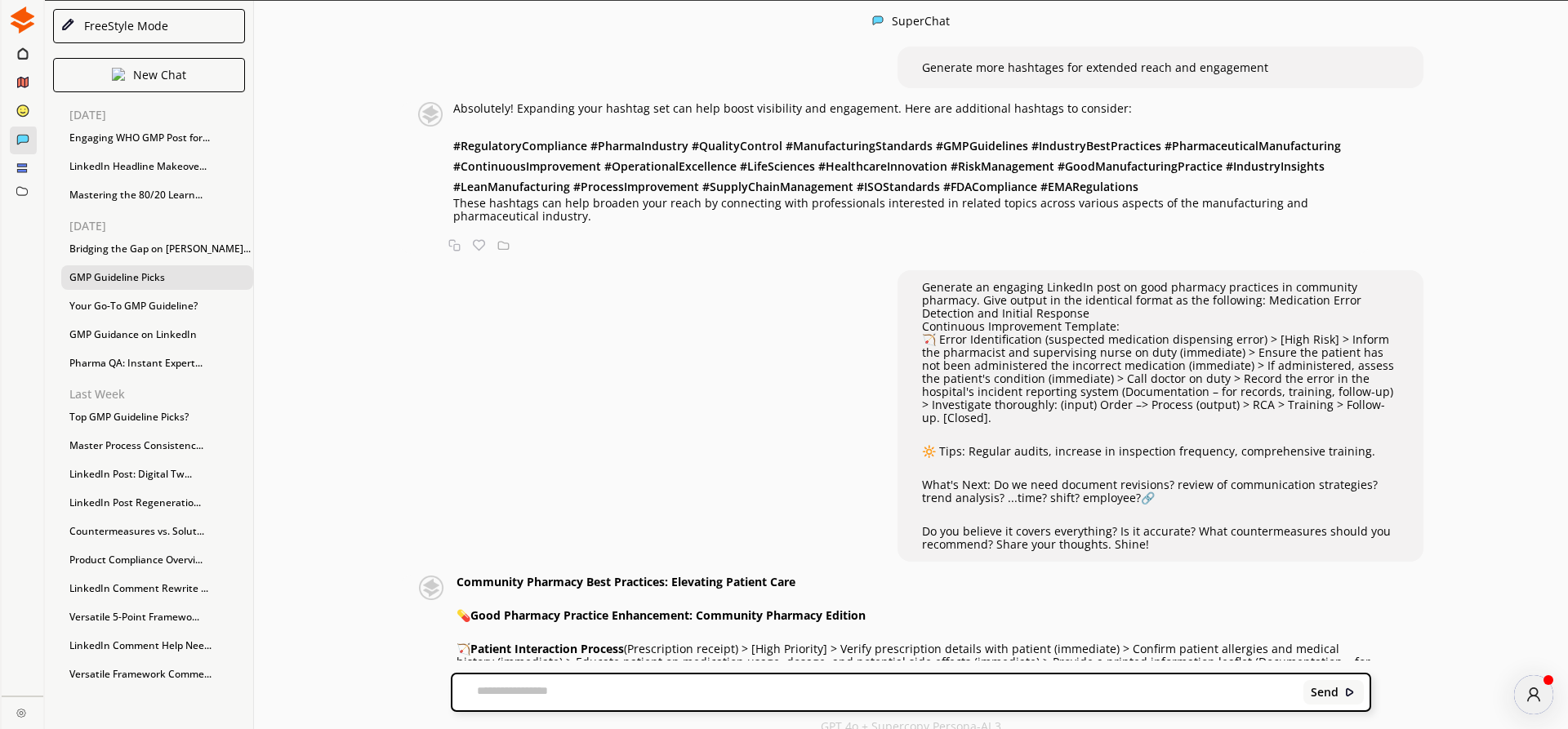
scroll to position [466, 0]
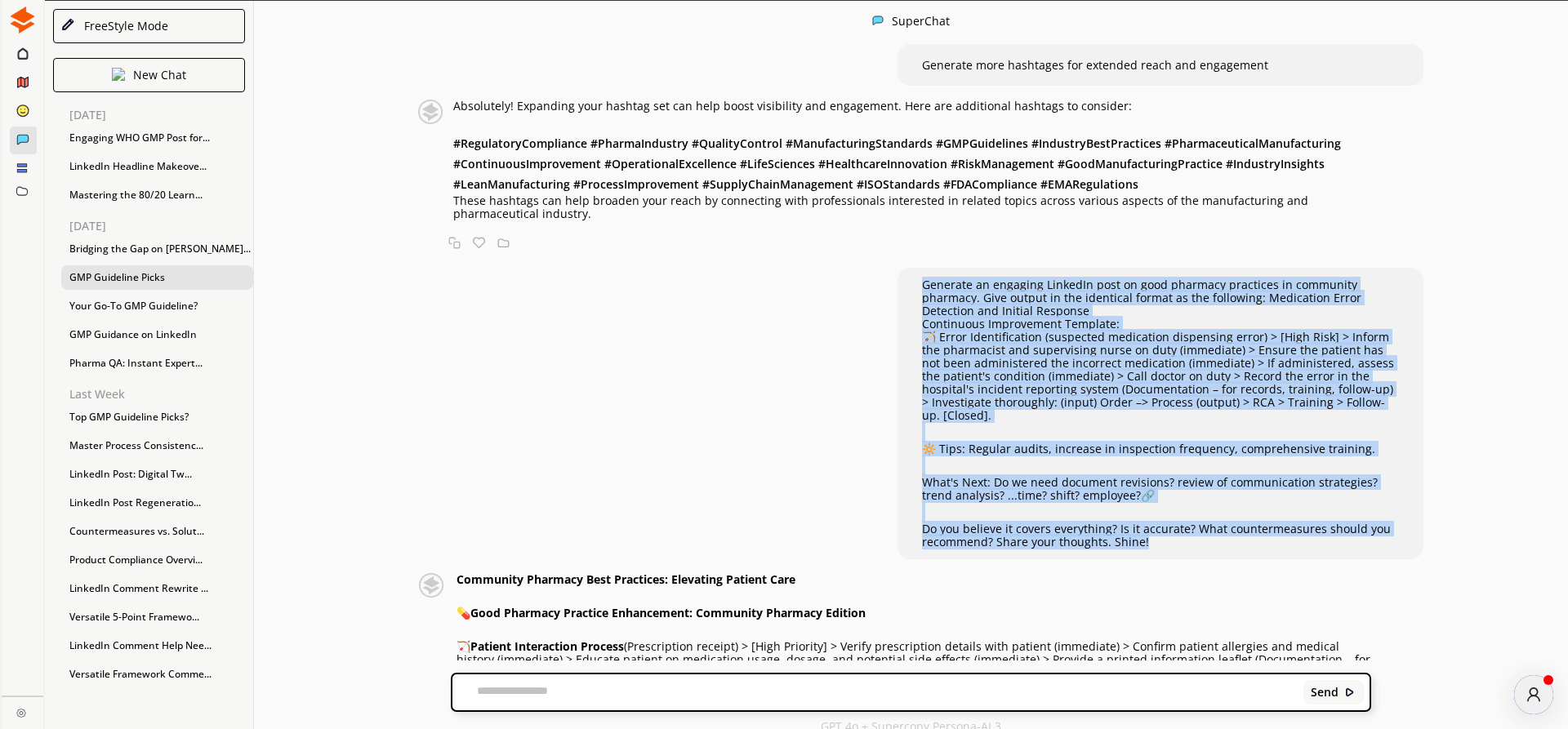
drag, startPoint x: 923, startPoint y: 290, endPoint x: 1152, endPoint y: 541, distance: 339.8
click at [1152, 541] on div "Generate an engaging LinkedIn post on good pharmacy practices in community phar…" at bounding box center [1161, 413] width 477 height 270
copy div "Loremips do sitametc AdipisCi elit se doei temporin utlaboree do magnaaliq enim…"
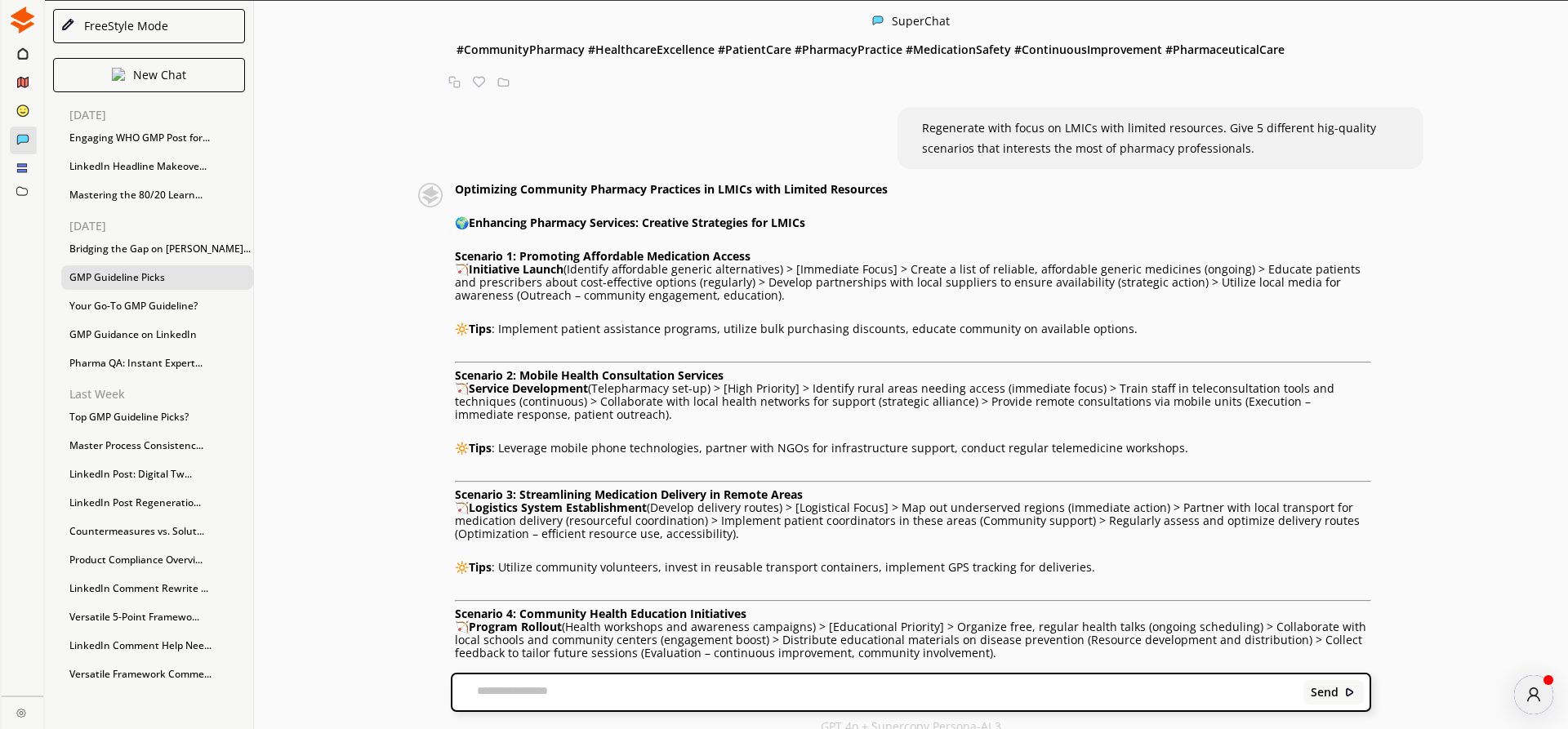
scroll to position [1303, 0]
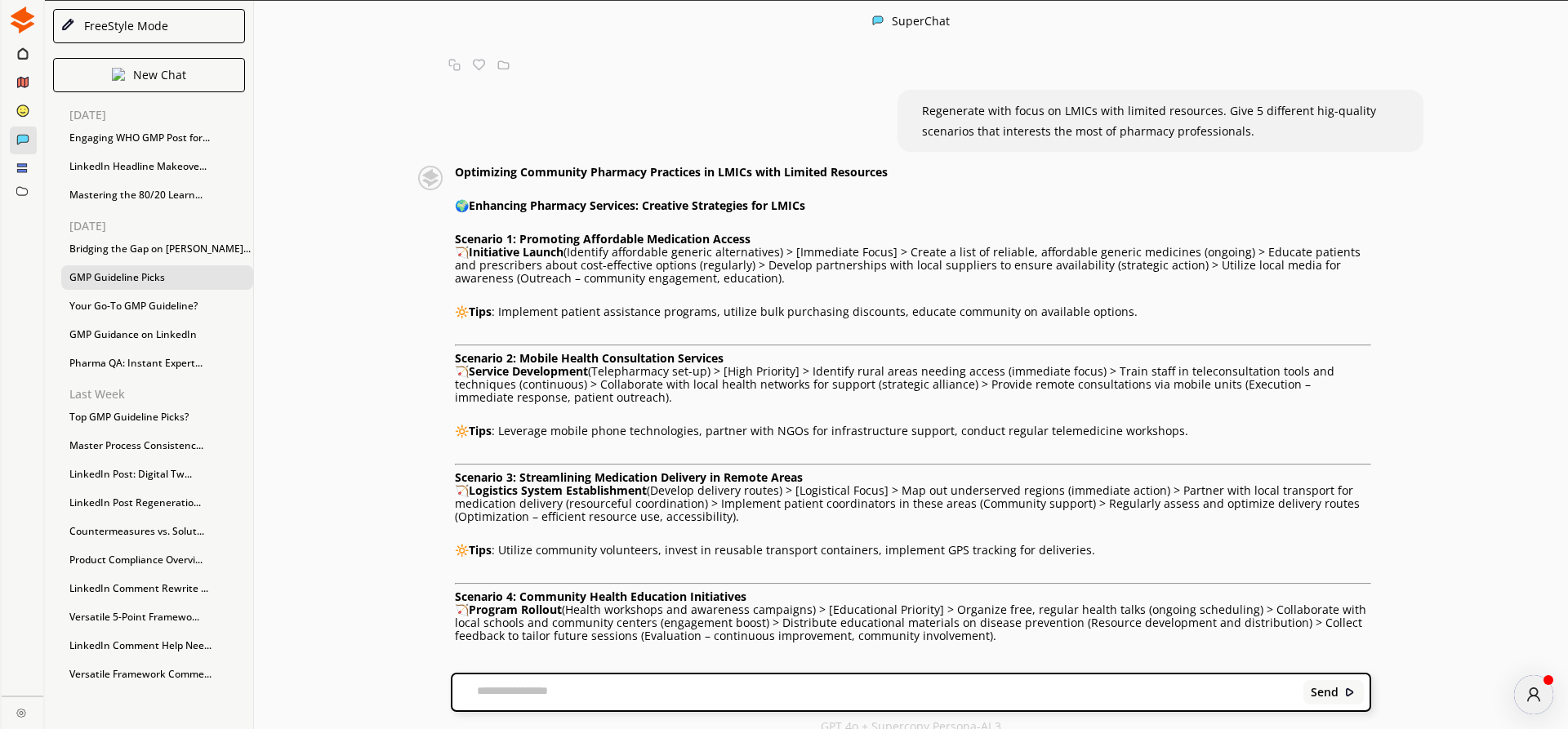
click at [522, 233] on strong "Scenario 1: Promoting Affordable Medication Access" at bounding box center [602, 238] width 295 height 16
drag, startPoint x: 648, startPoint y: 197, endPoint x: 821, endPoint y: 203, distance: 173.1
click at [821, 203] on p "🌍 Enhancing Pharmacy Services: Creative Strategies for LMICs" at bounding box center [912, 206] width 916 height 13
drag, startPoint x: 519, startPoint y: 233, endPoint x: 755, endPoint y: 231, distance: 236.0
click at [755, 233] on p "Scenario 1: Promoting Affordable Medication Access" at bounding box center [912, 239] width 916 height 13
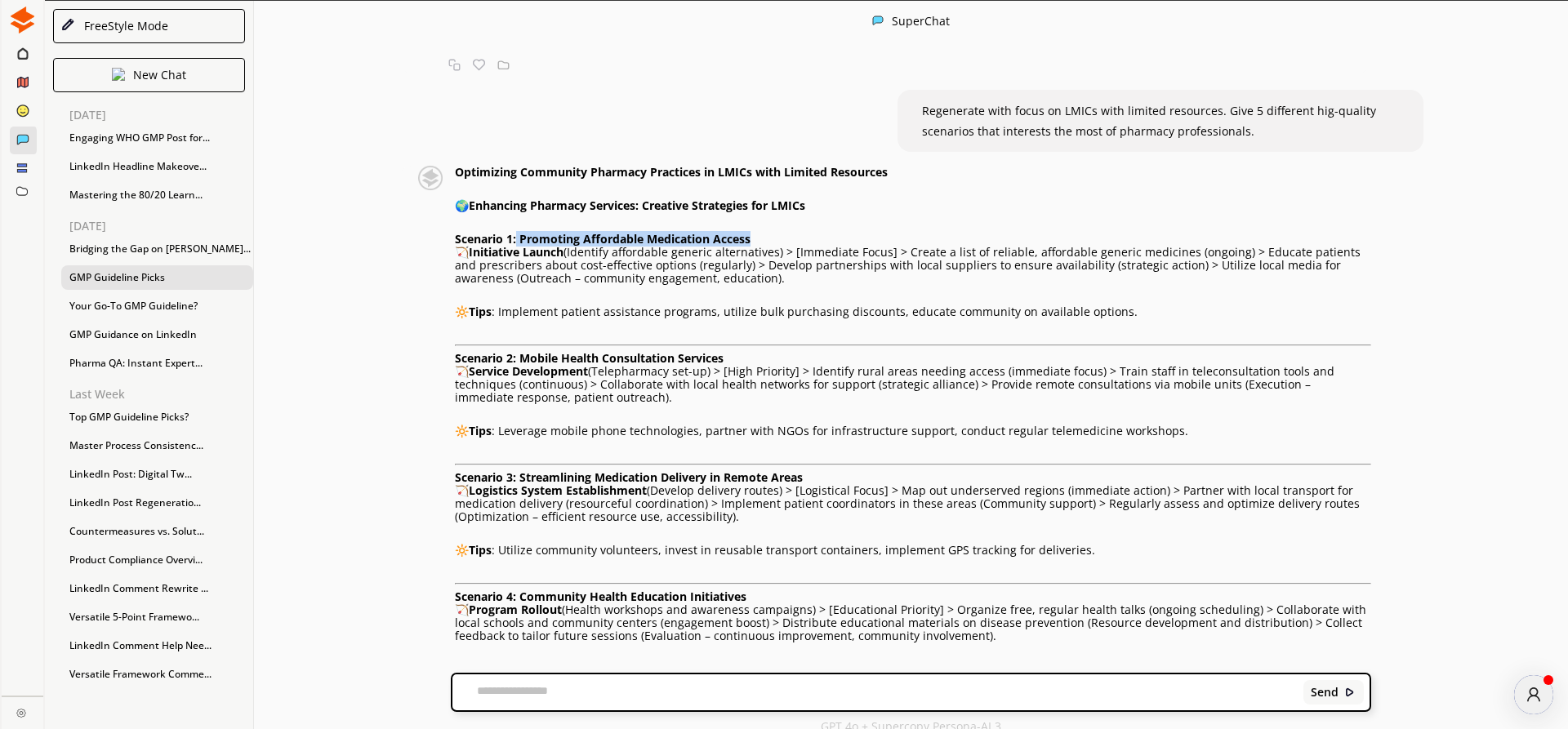
click at [522, 231] on strong "Scenario 1: Promoting Affordable Medication Access" at bounding box center [602, 238] width 295 height 16
drag, startPoint x: 528, startPoint y: 206, endPoint x: 521, endPoint y: 225, distance: 20.2
click at [527, 208] on div "Optimizing Community Pharmacy Practices in LMICs with Limited Resources 🌍 Enhan…" at bounding box center [912, 524] width 916 height 717
drag, startPoint x: 519, startPoint y: 229, endPoint x: 756, endPoint y: 229, distance: 237.0
click at [756, 233] on p "Scenario 1: Promoting Affordable Medication Access" at bounding box center [912, 239] width 916 height 13
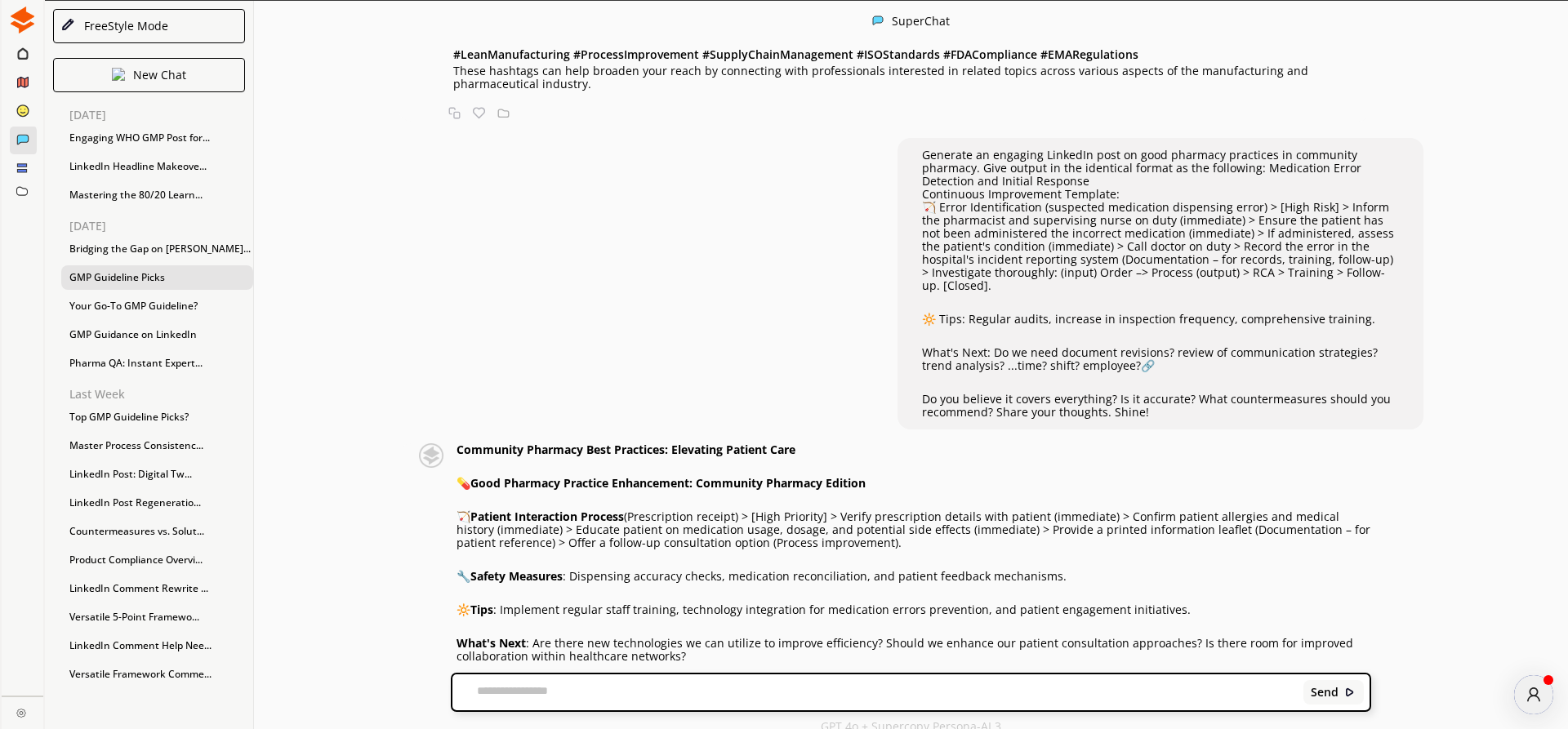
scroll to position [744, 0]
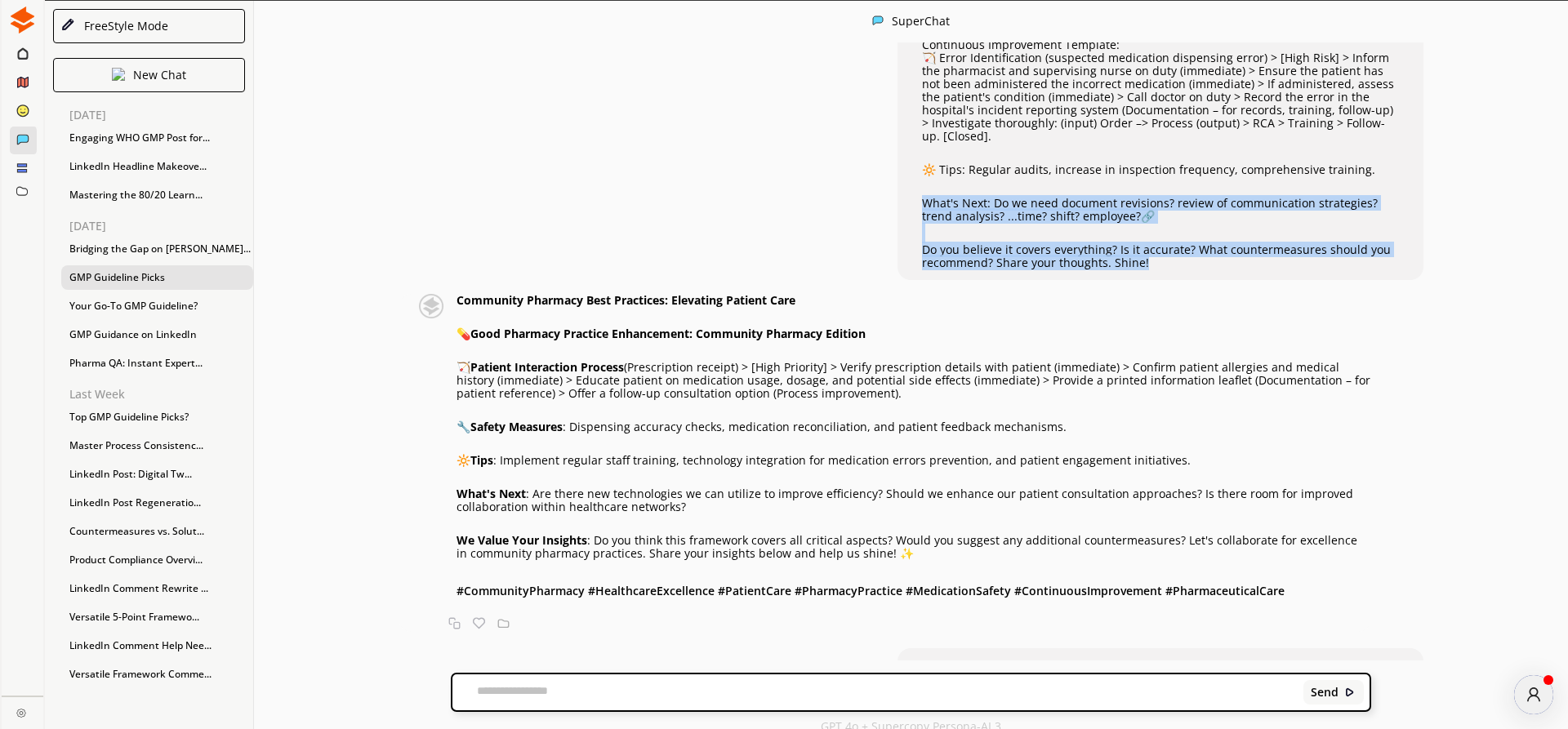
drag, startPoint x: 922, startPoint y: 194, endPoint x: 1161, endPoint y: 258, distance: 247.4
click at [1161, 258] on div "Generate an engaging LinkedIn post on good pharmacy practices in community phar…" at bounding box center [1161, 134] width 477 height 270
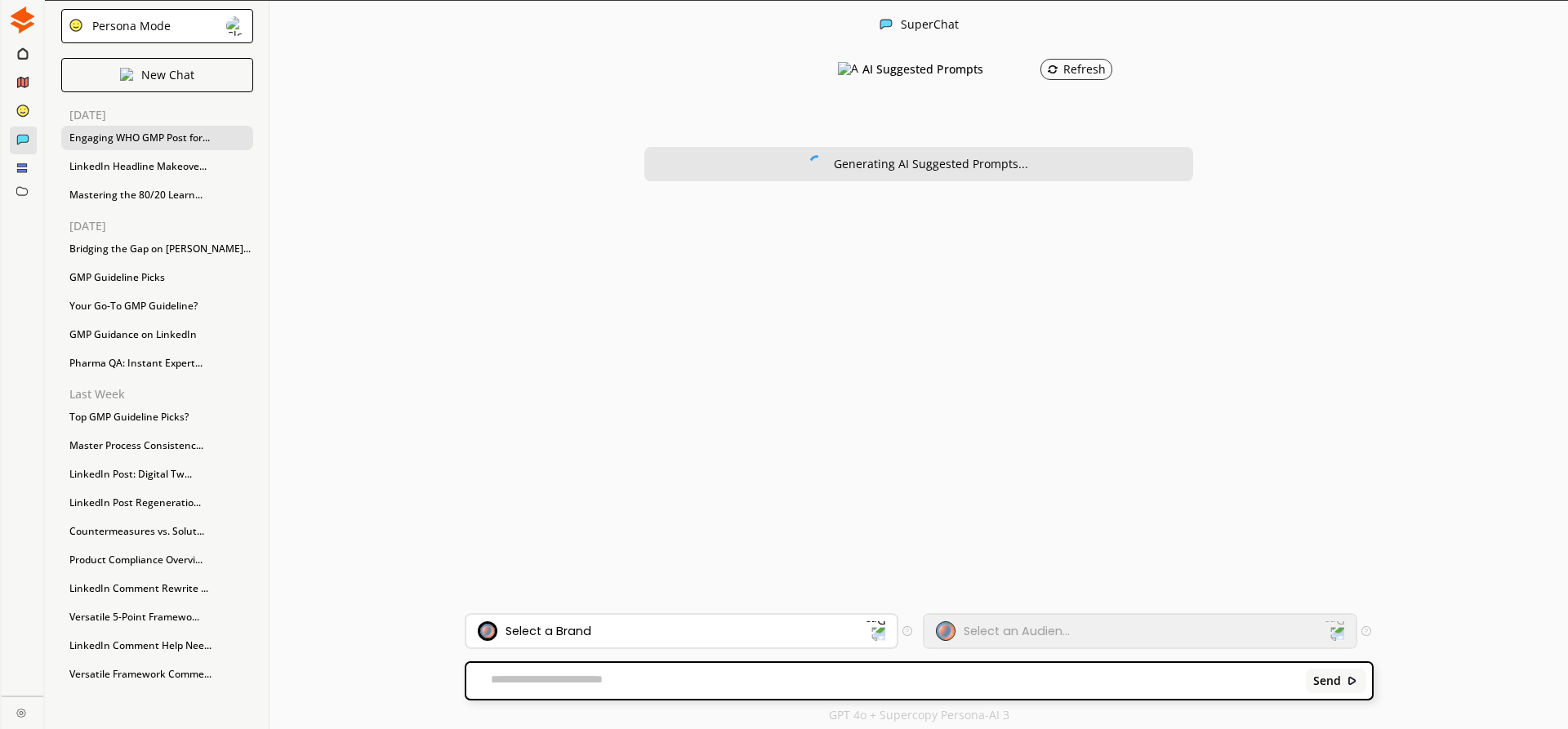
type textarea "**********"
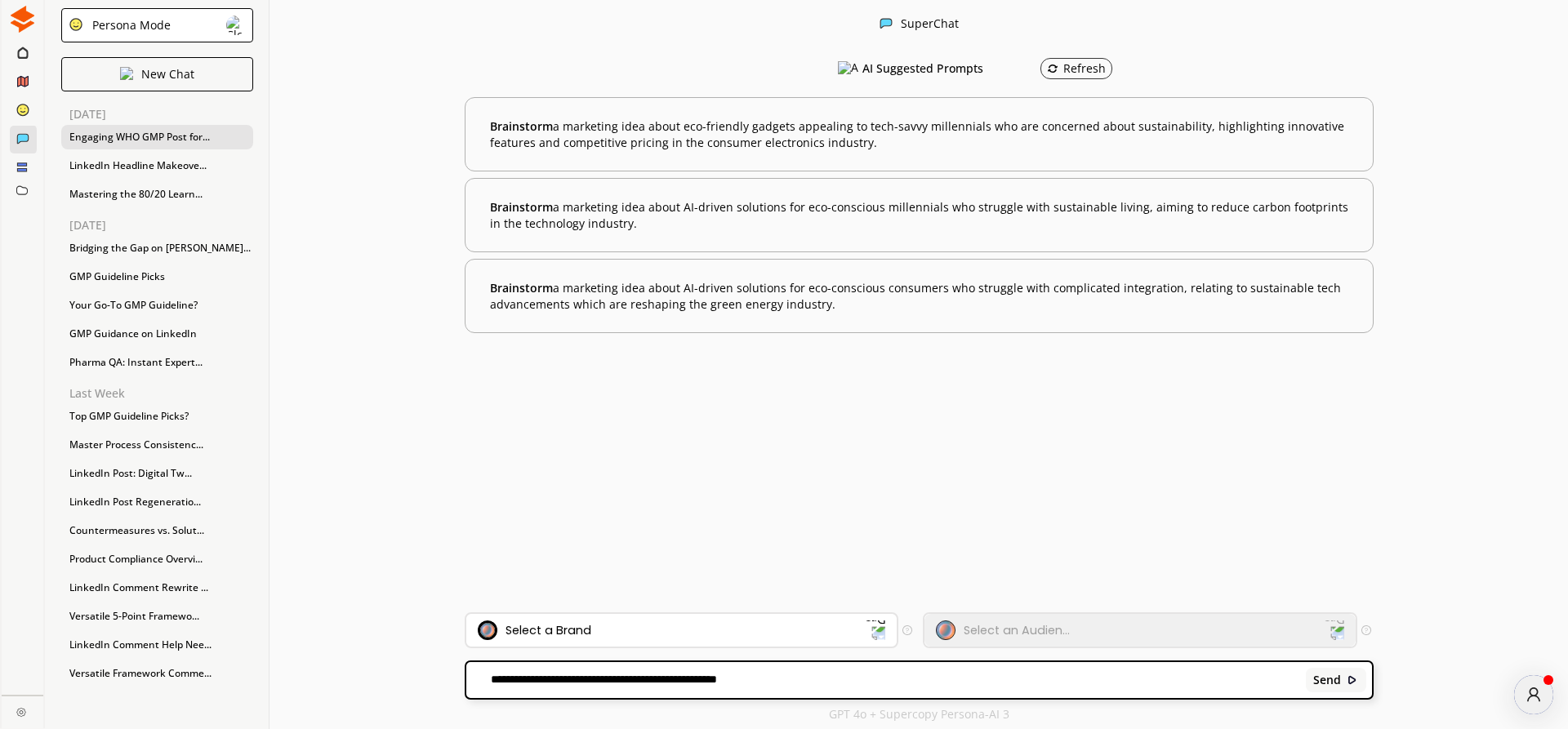
click at [102, 135] on div "Engaging WHO GMP Post for..." at bounding box center [157, 137] width 192 height 24
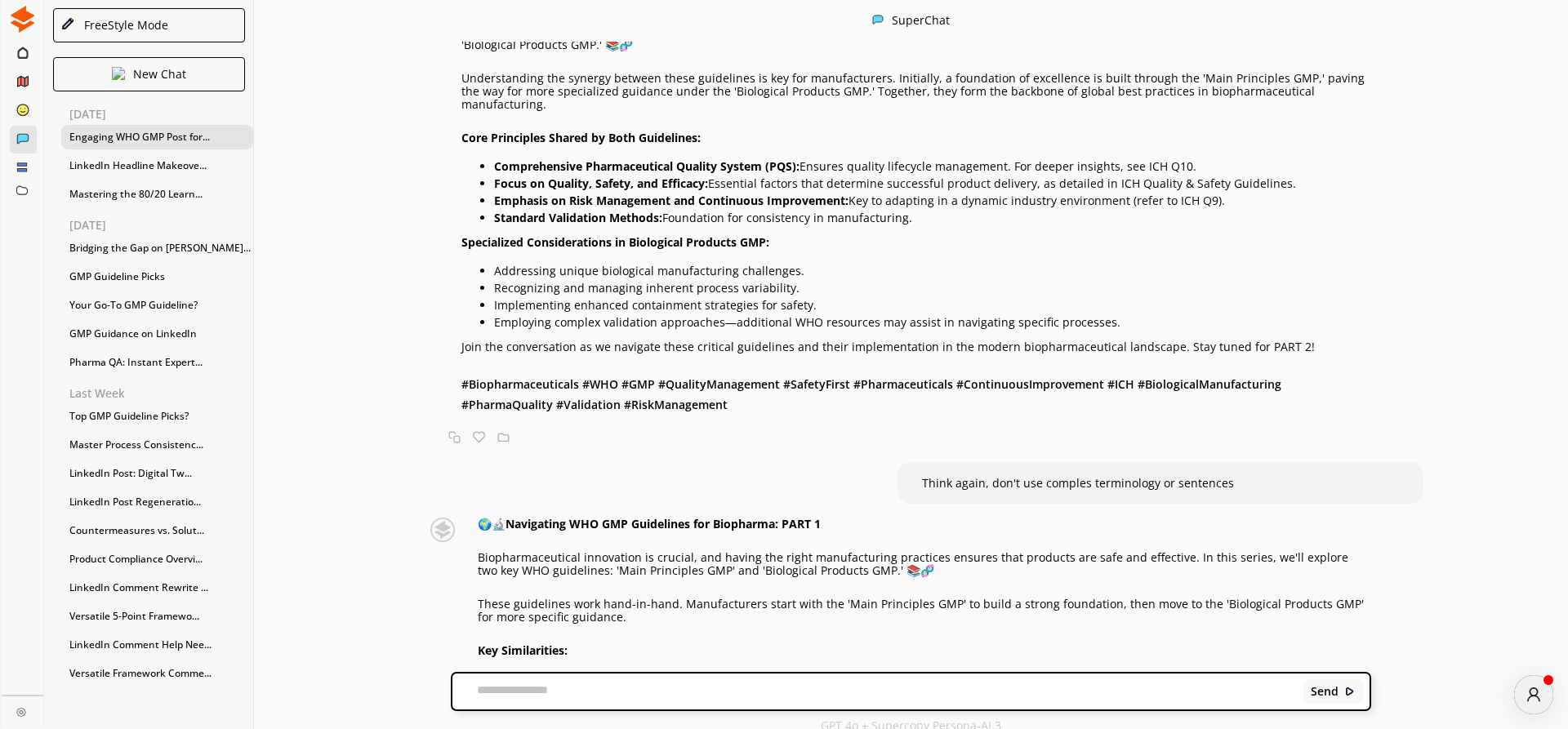
scroll to position [754, 0]
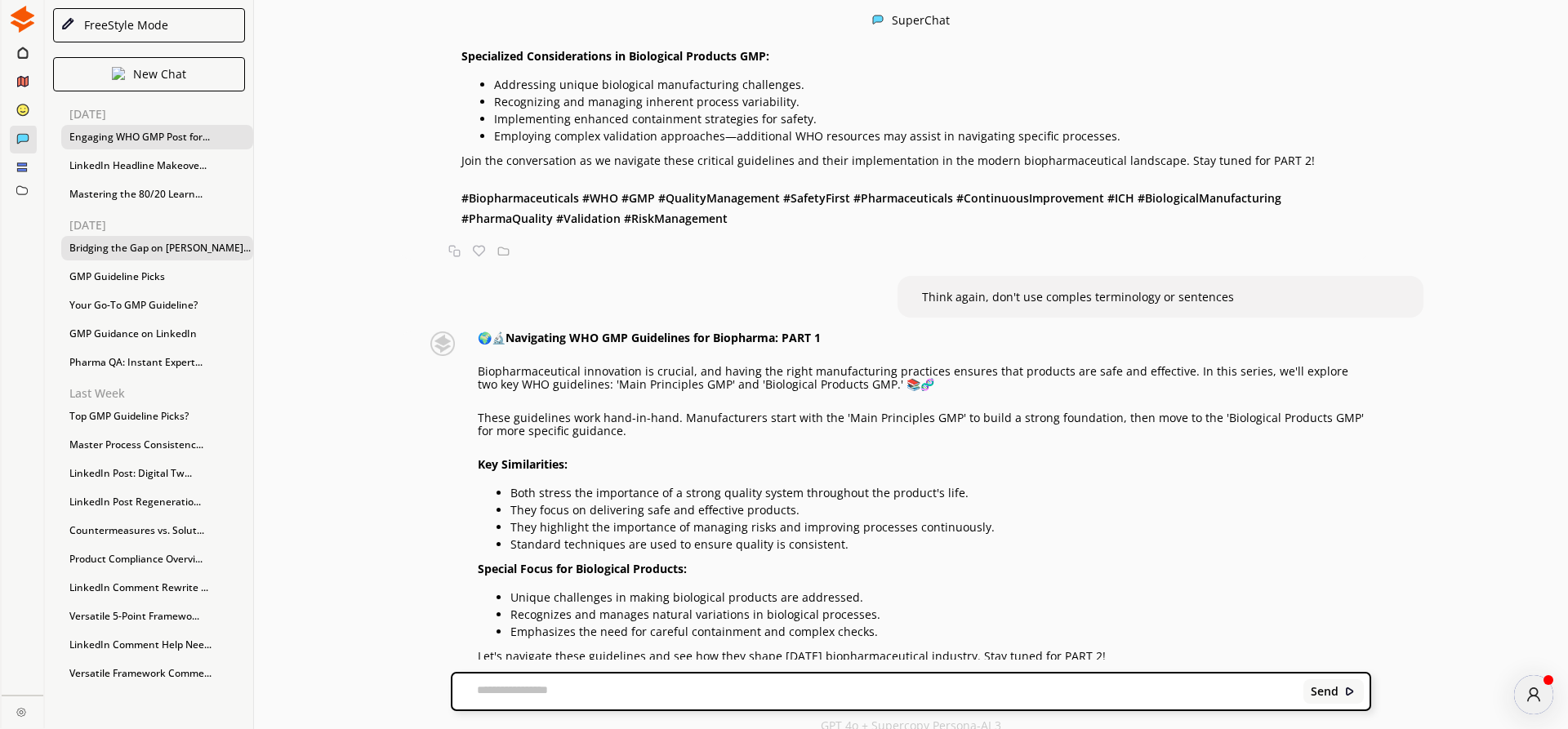
click at [102, 244] on div "Bridging the Gap on [PERSON_NAME]..." at bounding box center [157, 248] width 192 height 24
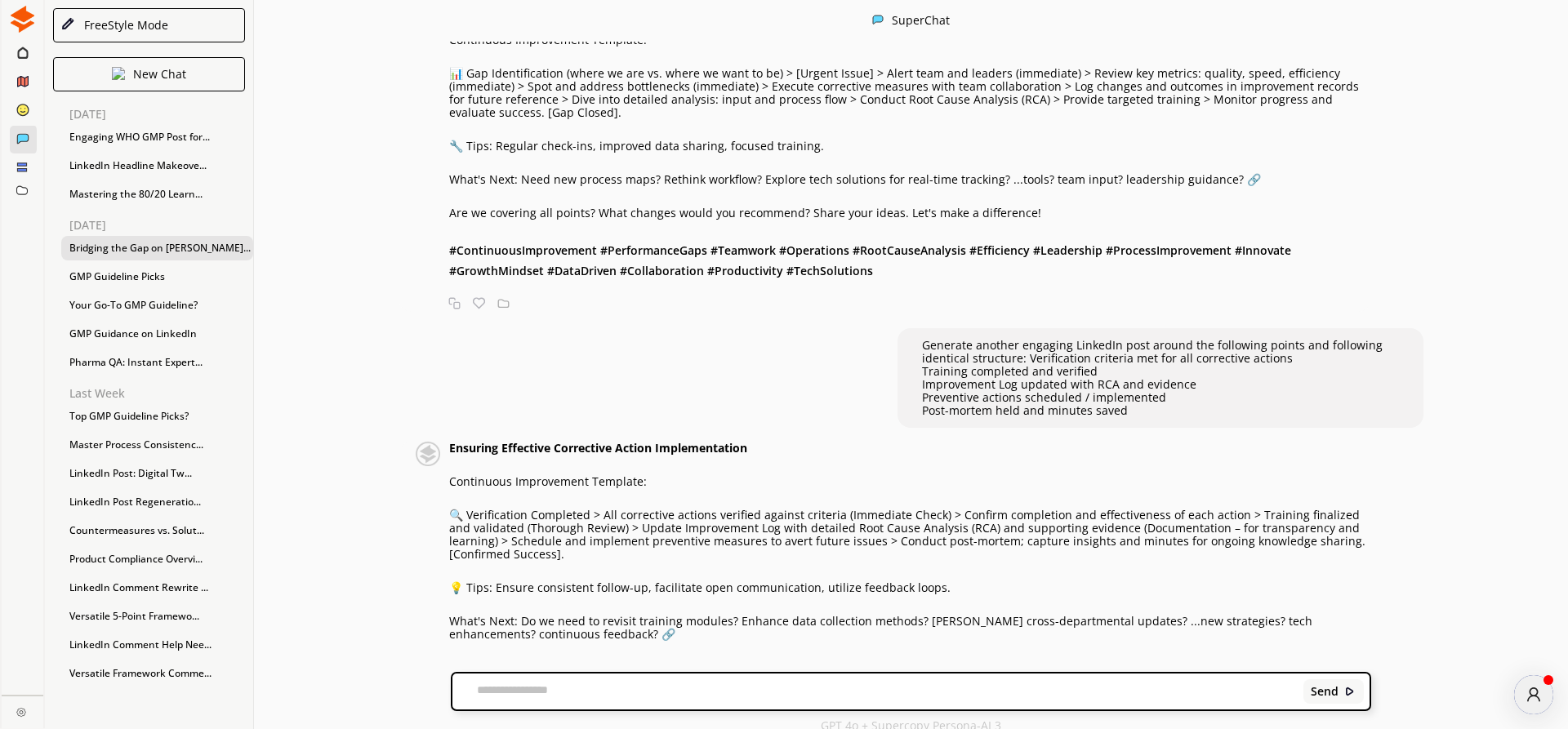
scroll to position [1241, 0]
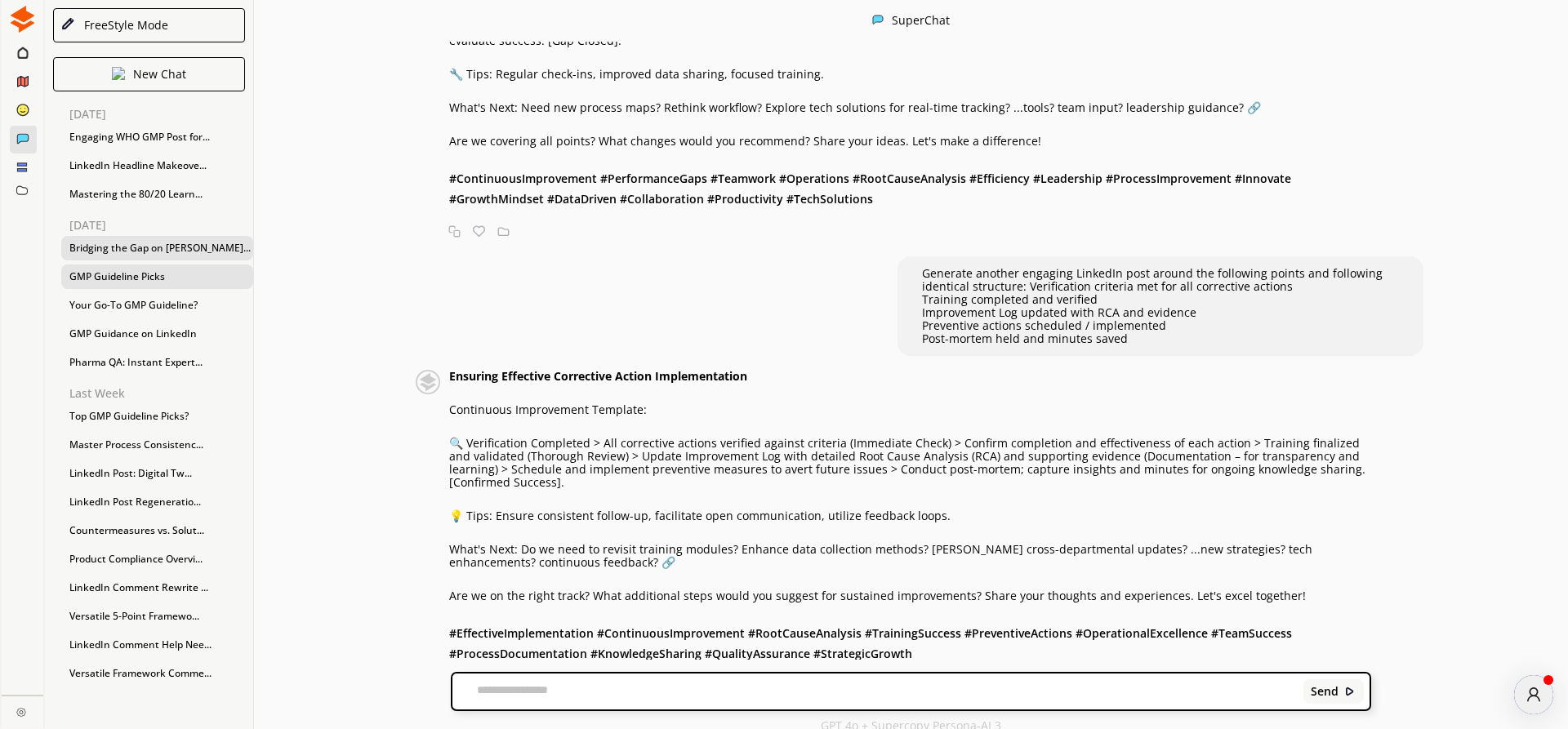
click at [99, 273] on div "GMP Guideline Picks" at bounding box center [157, 277] width 192 height 24
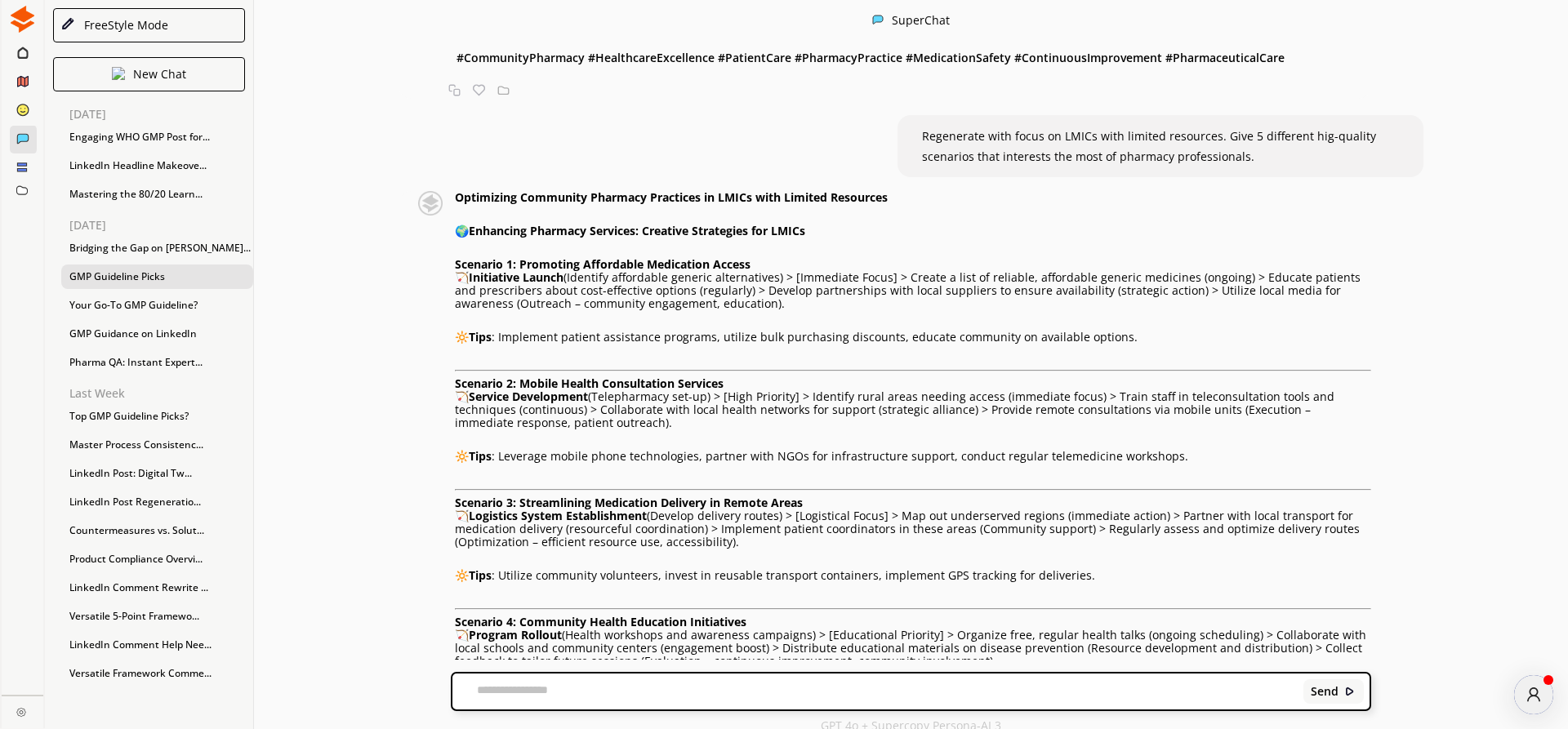
scroll to position [1230, 0]
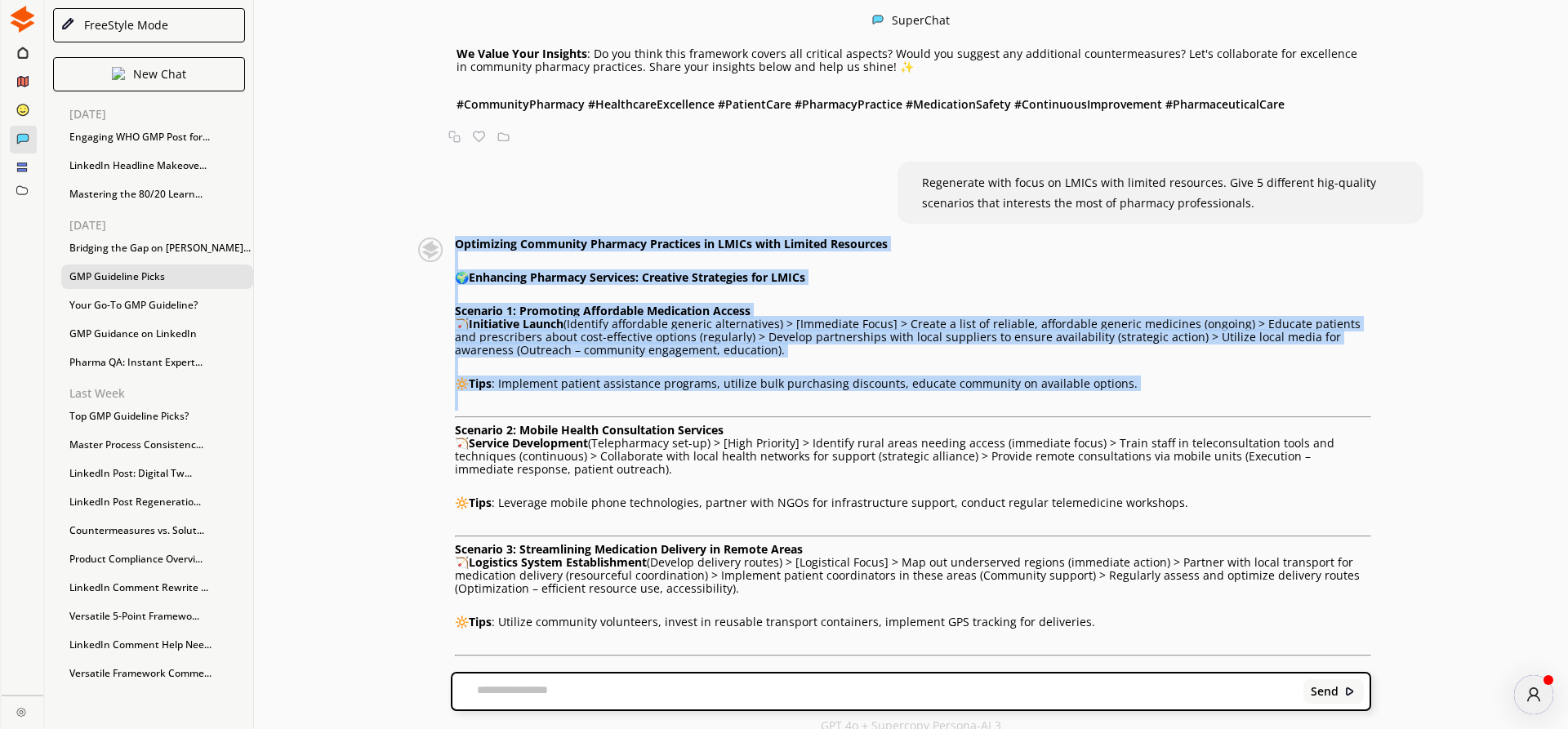
drag, startPoint x: 473, startPoint y: 269, endPoint x: 1265, endPoint y: 411, distance: 804.6
